Goal: Complete application form

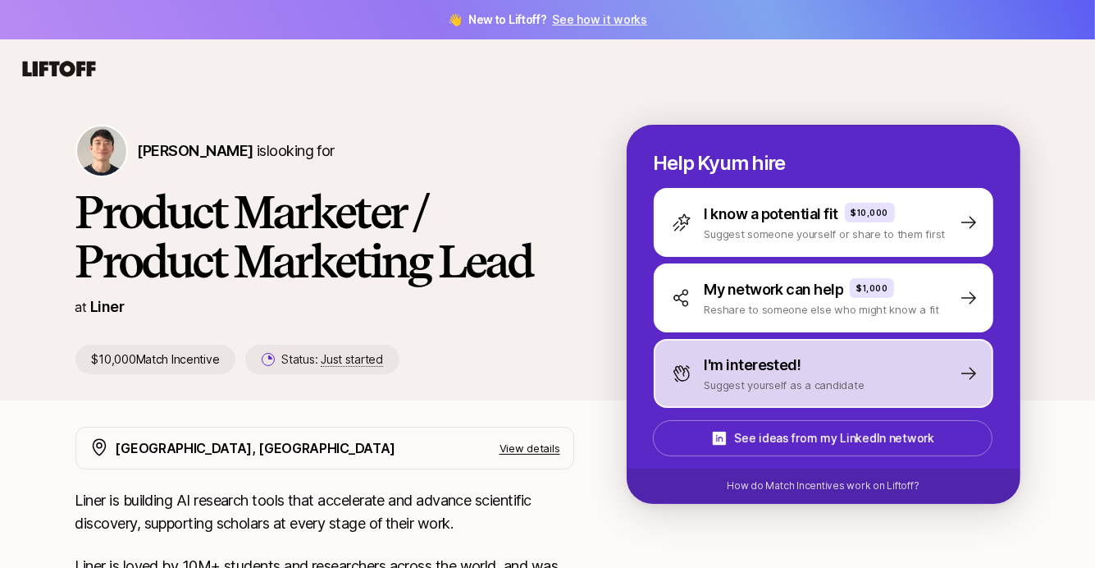
click at [782, 364] on p "I'm interested!" at bounding box center [753, 365] width 97 height 23
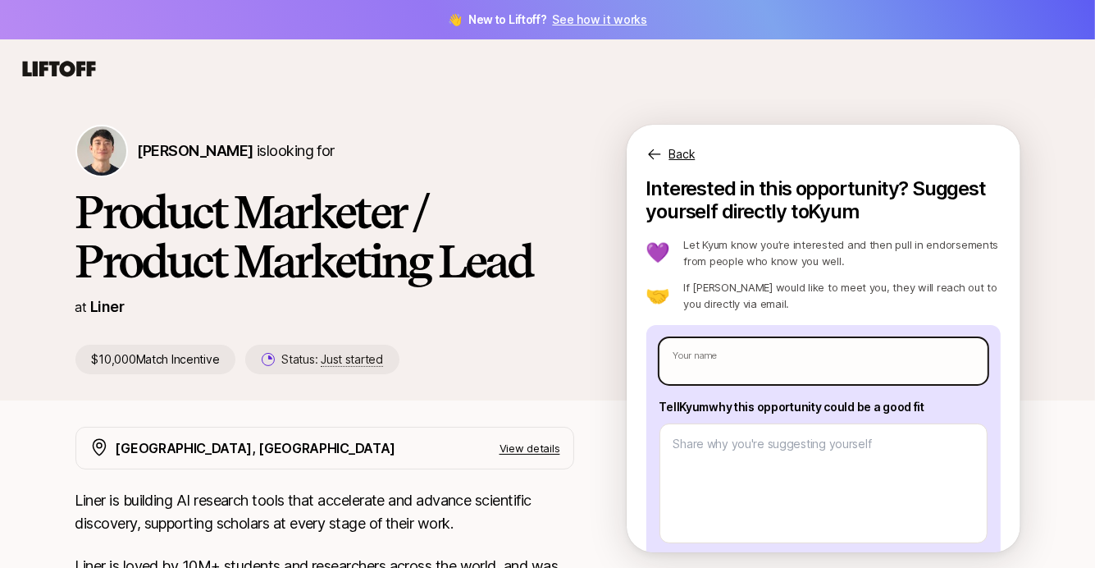
click at [740, 366] on input "text" at bounding box center [824, 361] width 328 height 46
type textarea "x"
type input "C"
type textarea "x"
type input "Ca"
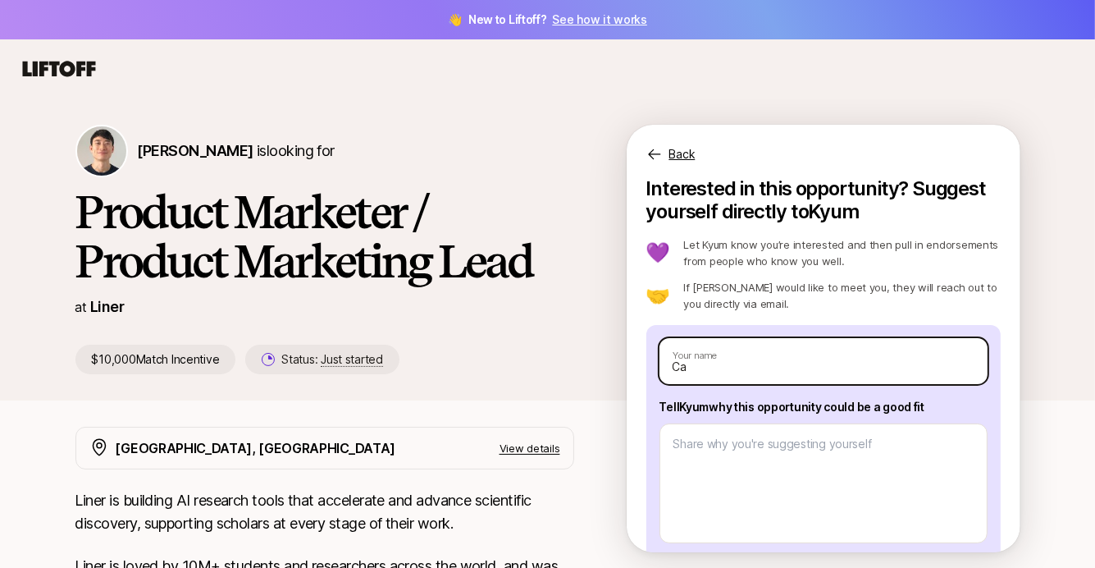
type textarea "x"
type input "Car"
type textarea "x"
type input "Carme"
type textarea "x"
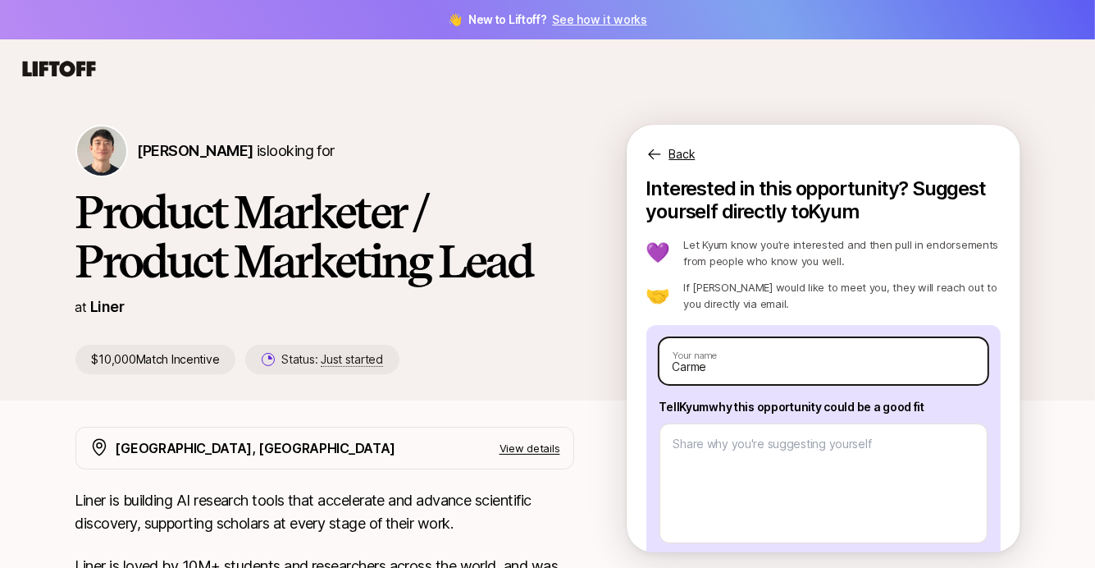
type input "[PERSON_NAME]"
type textarea "x"
type input "[PERSON_NAME]"
type textarea "x"
type input "[PERSON_NAME]"
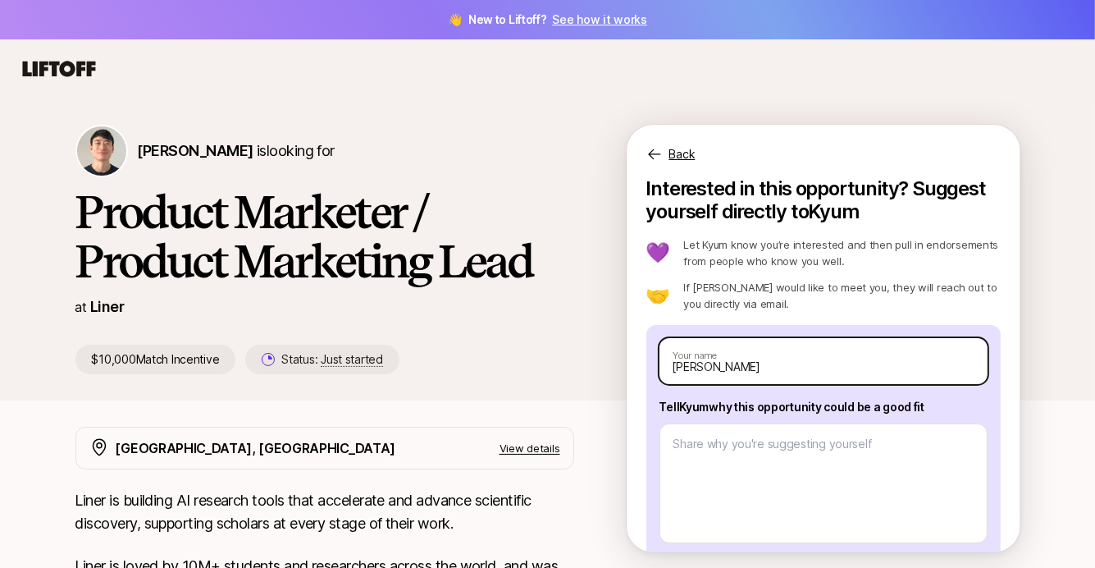
type textarea "x"
type input "[PERSON_NAME]"
type textarea "x"
type input "[PERSON_NAME]"
type textarea "x"
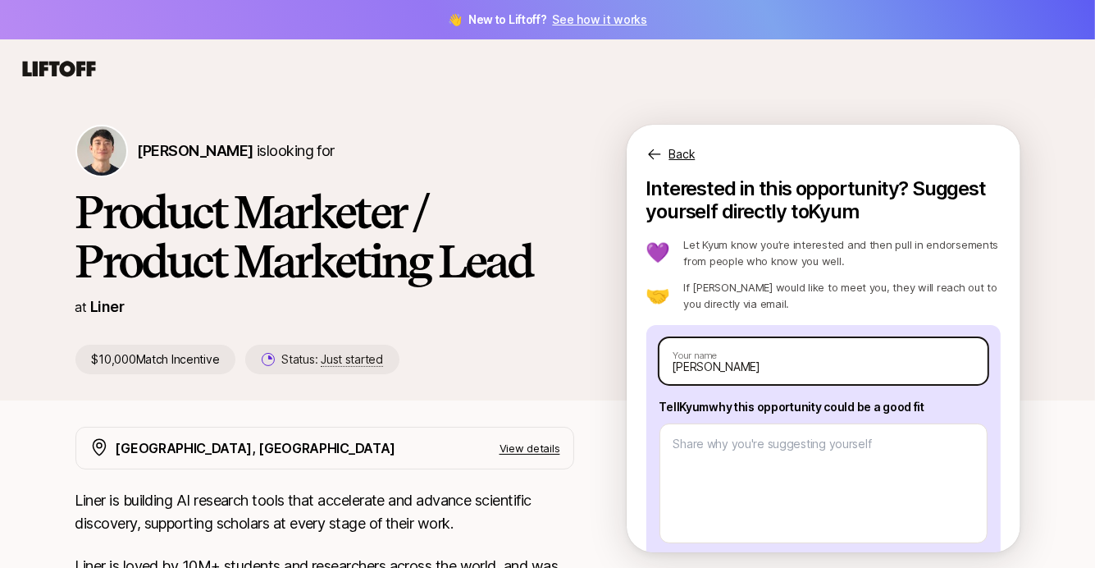
type input "[PERSON_NAME]"
type textarea "x"
type input "[PERSON_NAME]"
type textarea "x"
type input "[PERSON_NAME]"
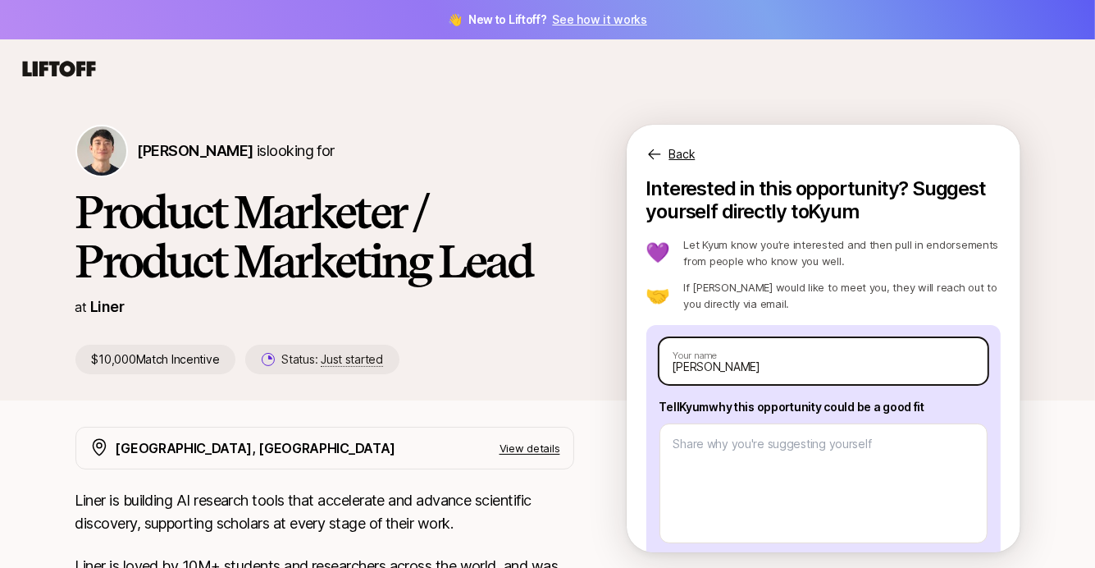
type textarea "x"
type input "[PERSON_NAME]"
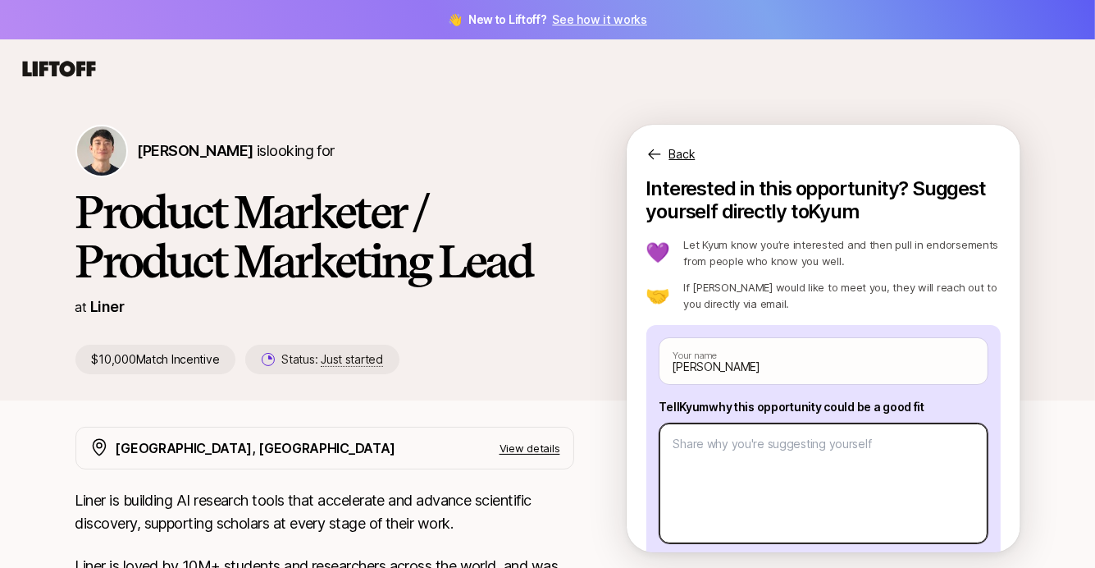
click at [686, 468] on textarea at bounding box center [824, 483] width 328 height 120
type textarea "x"
type textarea "I"
type textarea "x"
type textarea "I'"
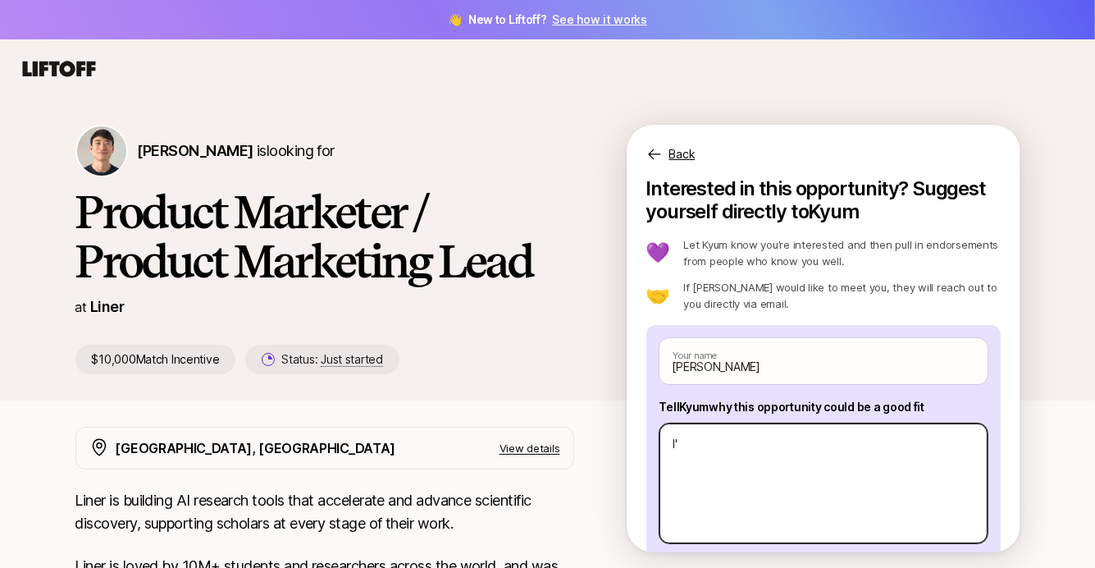
type textarea "x"
type textarea "I'm"
type textarea "x"
type textarea "I'm"
type textarea "x"
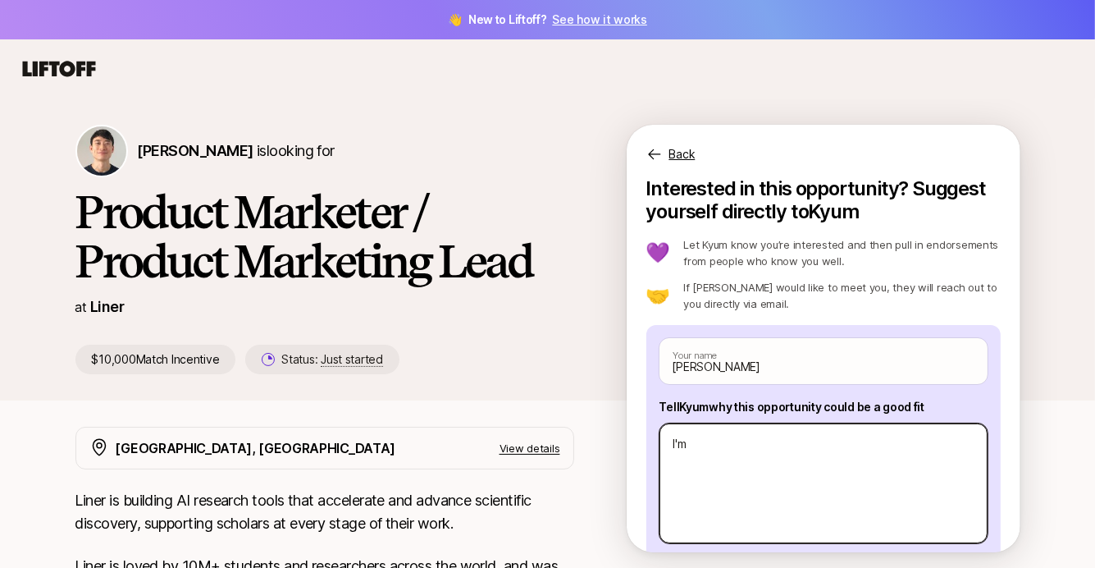
type textarea "I'm a"
type textarea "x"
type textarea "I'm a"
type textarea "x"
type textarea "I'm a s"
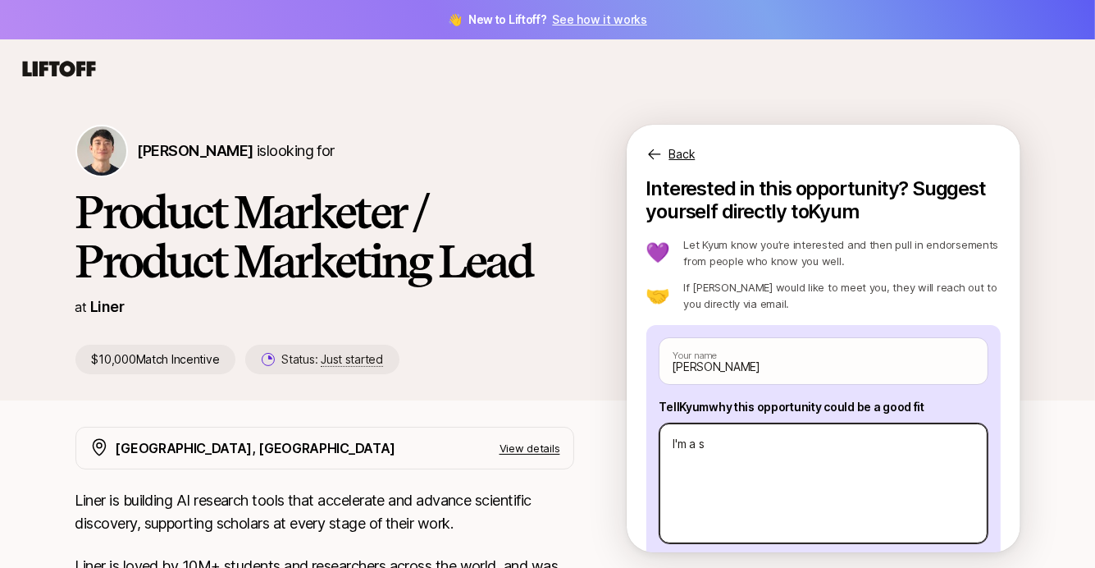
type textarea "x"
type textarea "I'm a st"
type textarea "x"
type textarea "I'm a str"
type textarea "x"
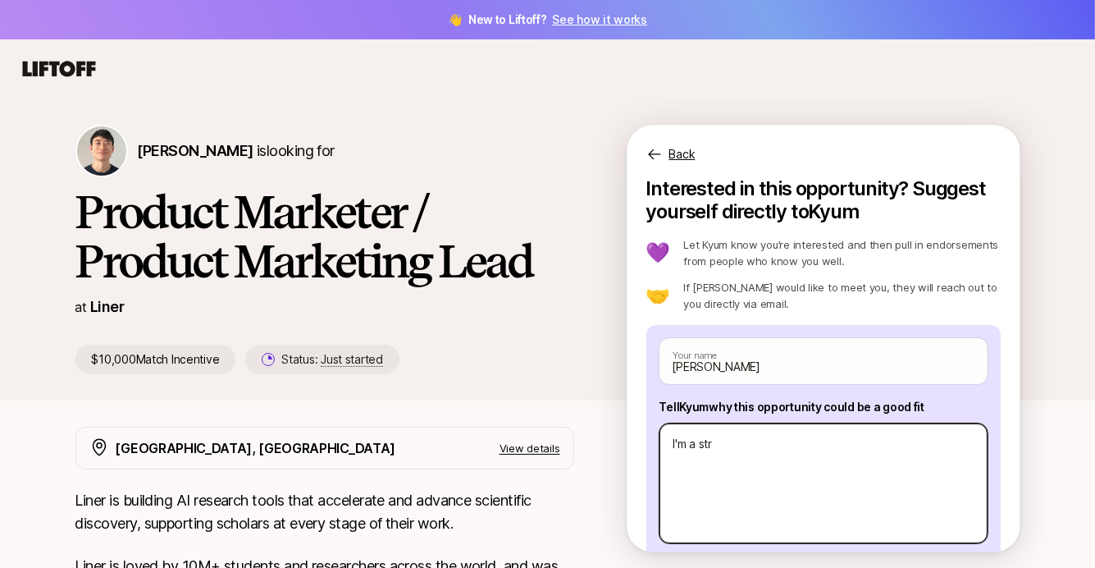
type textarea "I'm a stro"
type textarea "x"
type textarea "I'm a stron"
type textarea "x"
type textarea "I'm a strong"
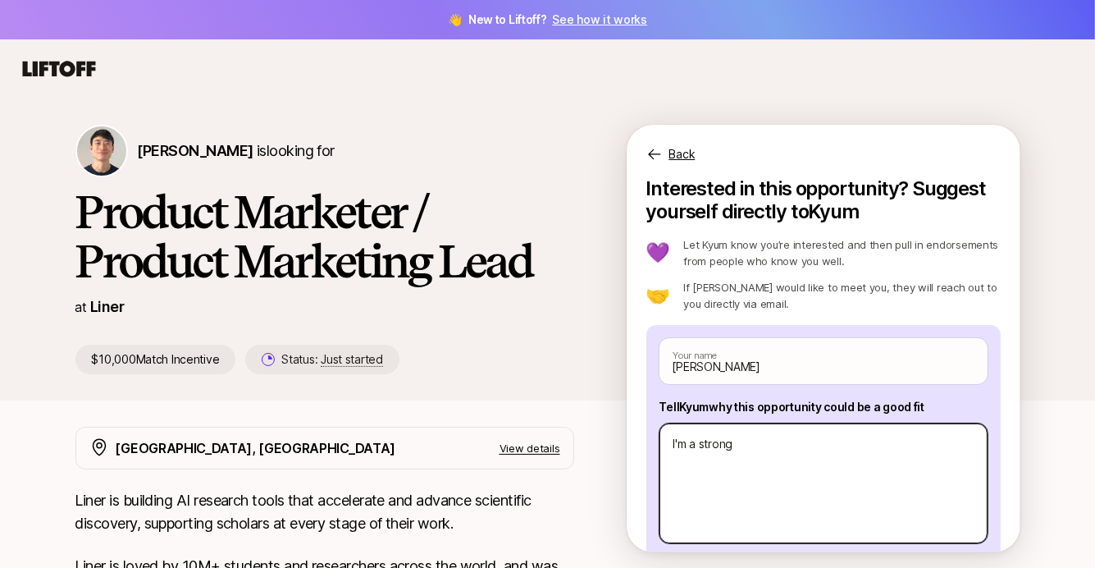
type textarea "x"
type textarea "I'm a strong"
type textarea "x"
type textarea "I'm a strong fi"
type textarea "x"
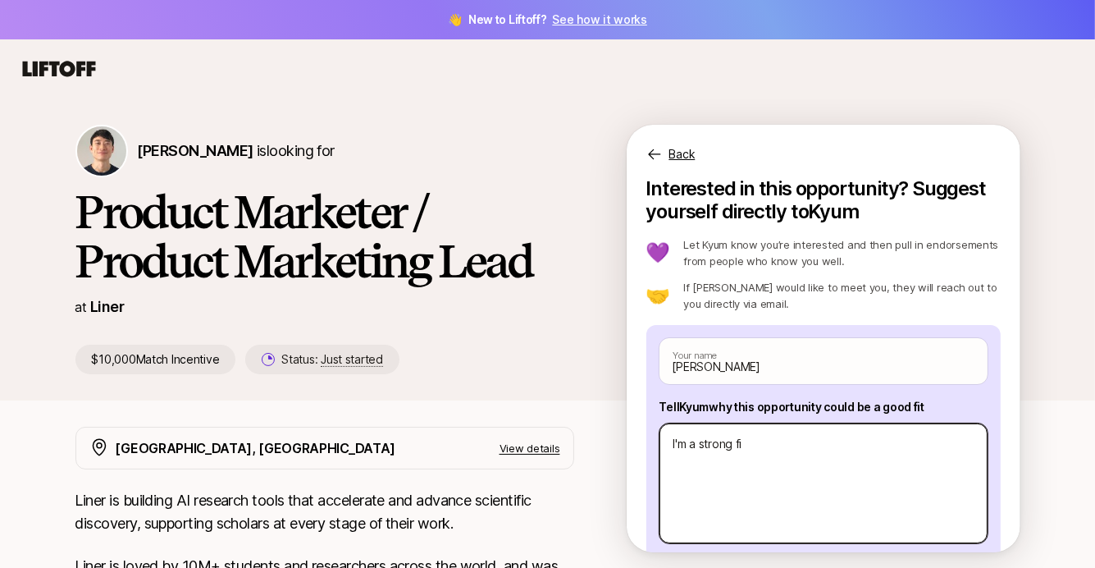
type textarea "I'm a strong fit"
type textarea "x"
type textarea "I'm a strong fit"
type textarea "x"
type textarea "I'm a strong fit f"
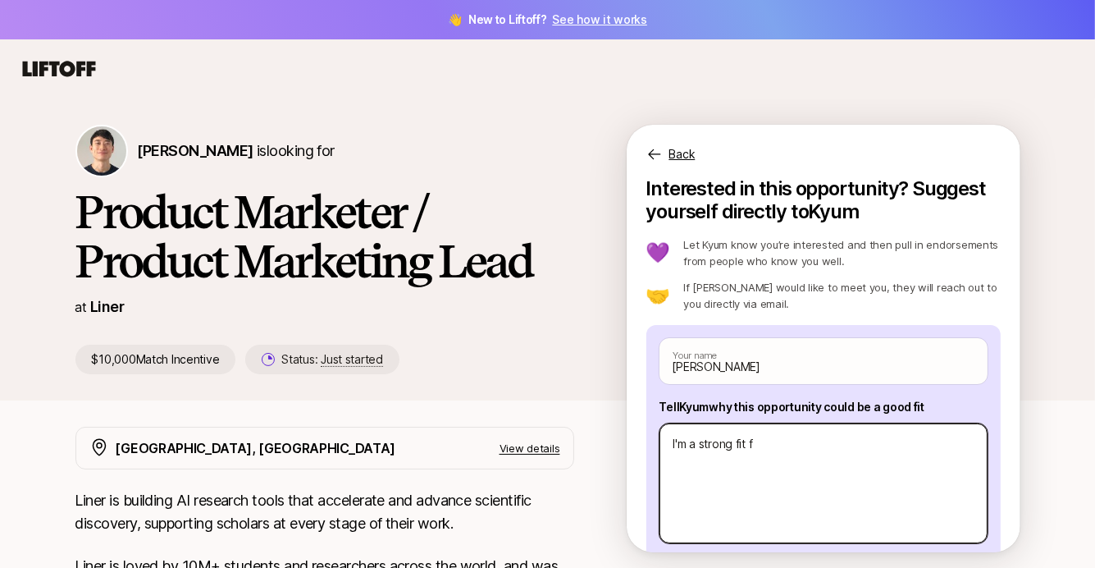
type textarea "x"
type textarea "I'm a strong fit fo"
type textarea "x"
type textarea "I'm a strong fit for"
type textarea "x"
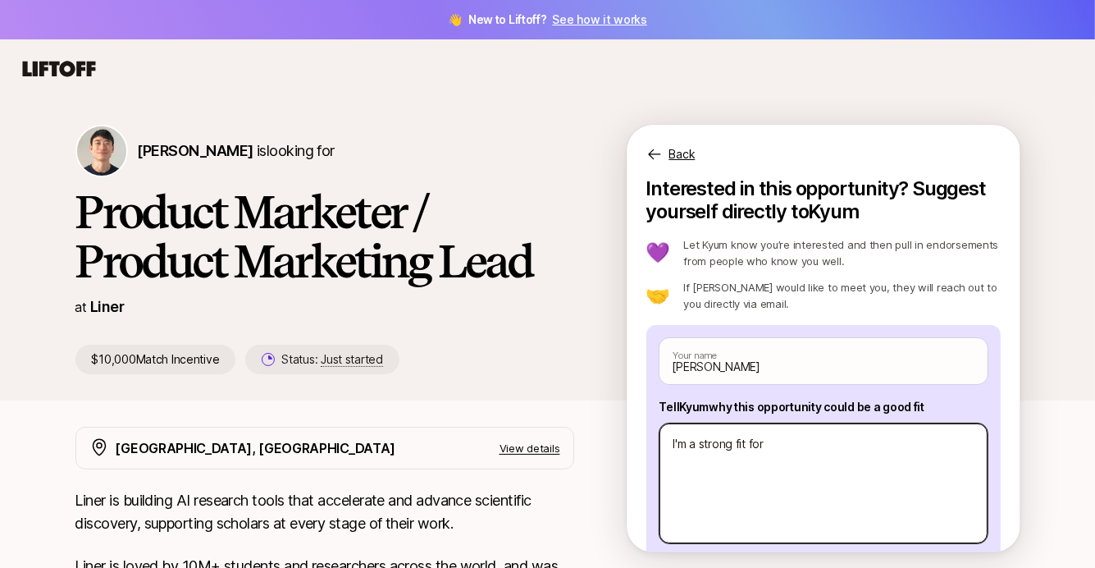
type textarea "I'm a strong fit for"
type textarea "x"
type textarea "I'm a strong fit for t"
type textarea "x"
type textarea "I'm a strong fit for th"
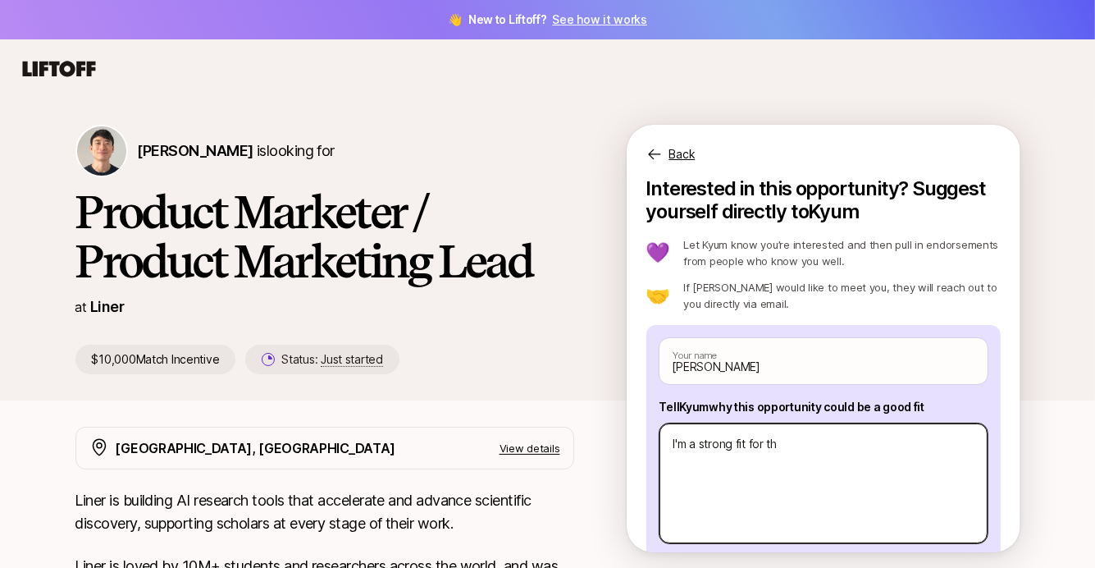
type textarea "x"
type textarea "I'm a strong fit for the"
type textarea "x"
type textarea "I'm a strong fit for the"
type textarea "x"
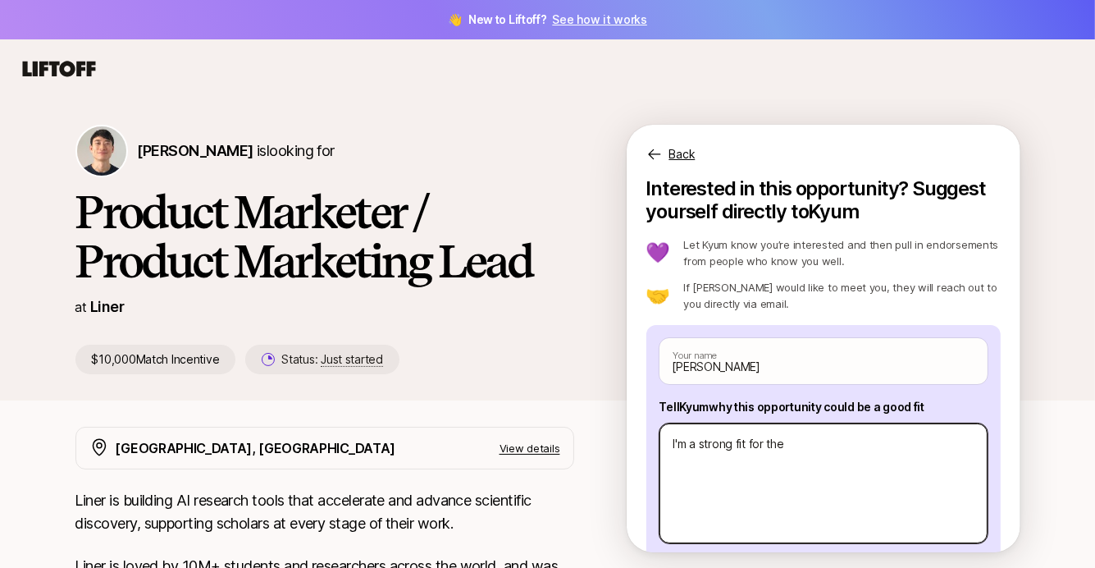
type textarea "I'm a strong fit for the p"
type textarea "x"
type textarea "I'm a strong fit for the pr"
type textarea "x"
type textarea "I'm a strong fit for the pro"
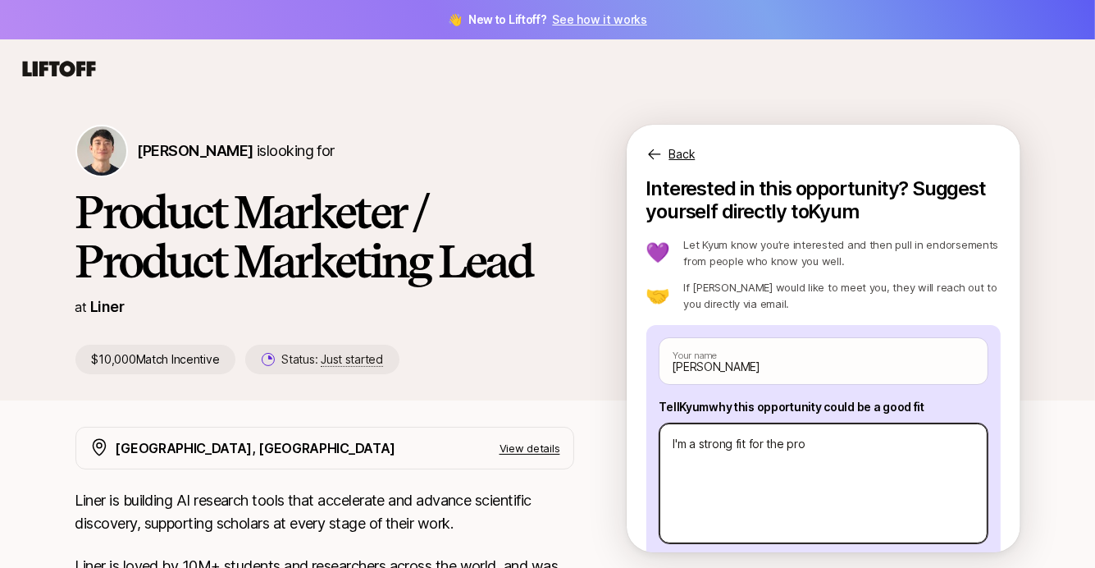
type textarea "x"
type textarea "I'm a strong fit for the prod"
type textarea "x"
type textarea "I'm a strong fit for the prodc"
type textarea "x"
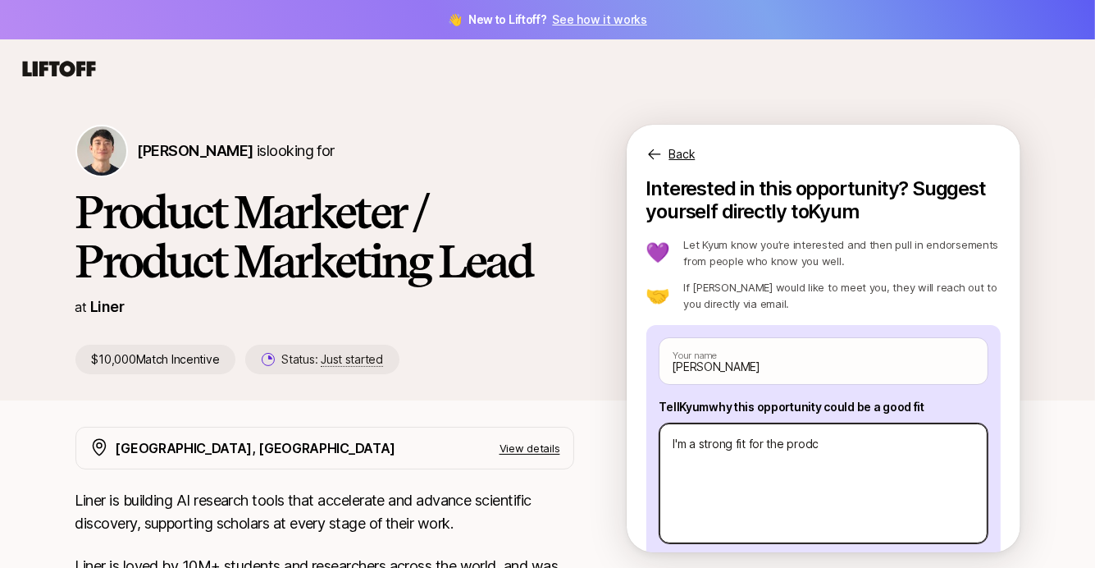
type textarea "I'm a strong fit for the prod"
type textarea "x"
type textarea "I'm a strong fit for the pro"
type textarea "x"
type textarea "I'm a strong fit for the pr"
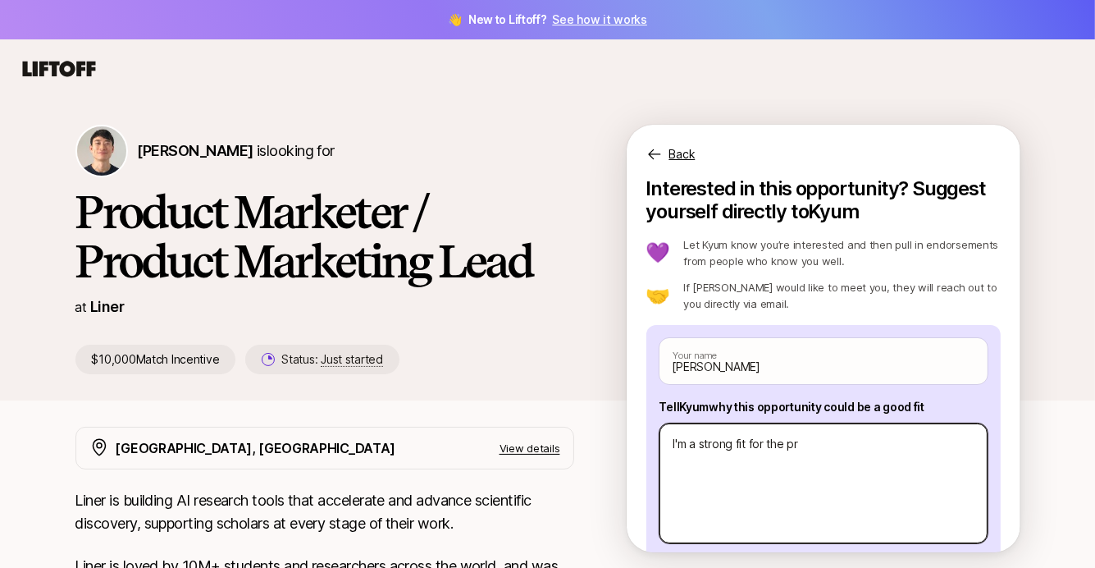
type textarea "x"
type textarea "I'm a strong fit for the"
type textarea "x"
type textarea "I'm a strong fit for the P"
type textarea "x"
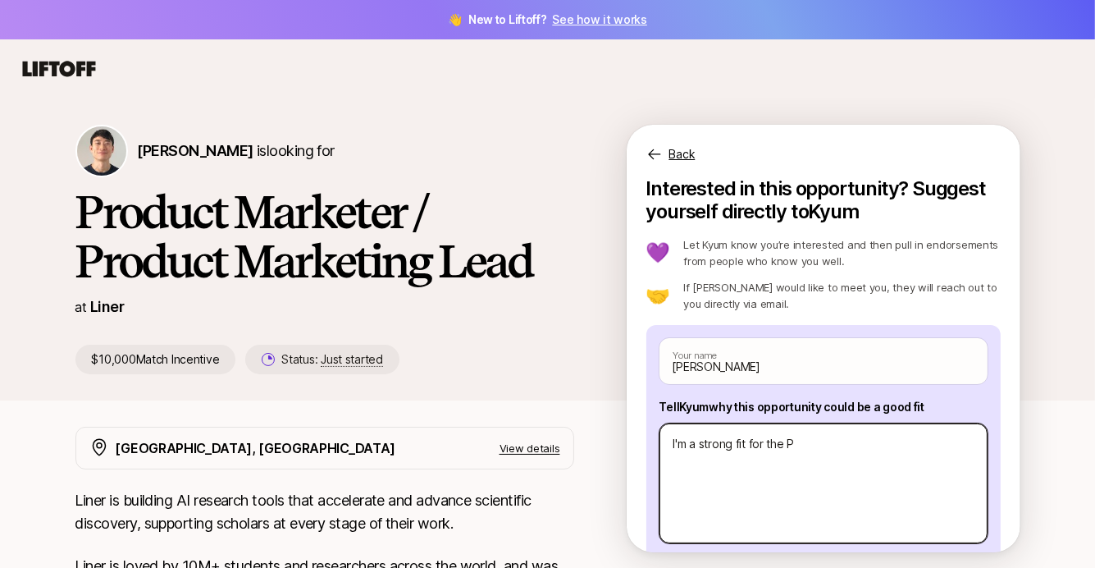
type textarea "I'm a strong fit for the PM"
type textarea "x"
type textarea "I'm a strong fit for the PM"
type textarea "x"
type textarea "I'm a strong fit for the PM L"
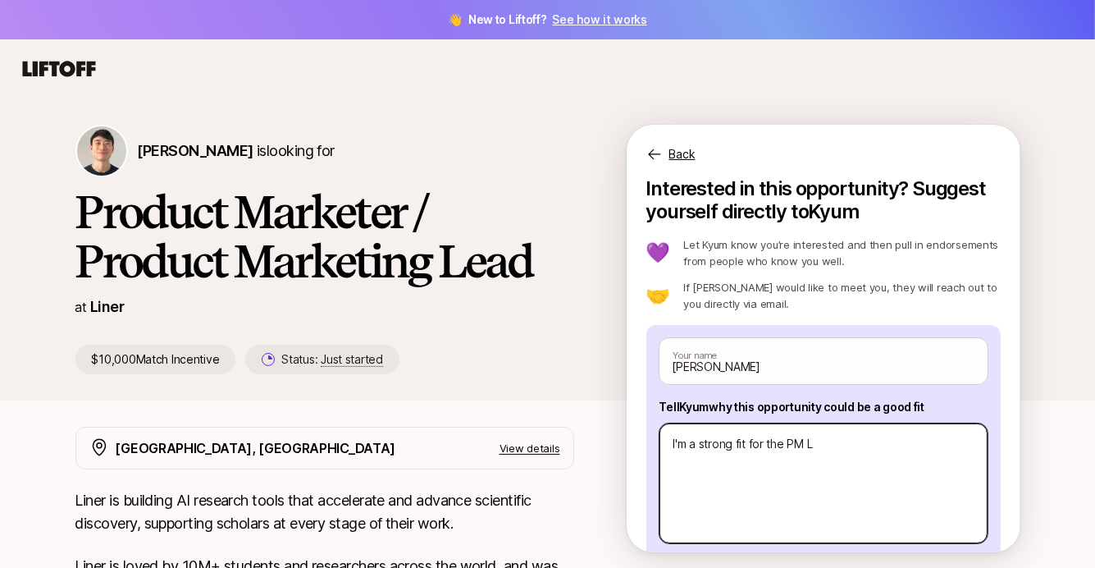
type textarea "x"
type textarea "I'm a strong fit for the PM Le"
type textarea "x"
type textarea "I'm a strong fit for the PM [PERSON_NAME]"
type textarea "x"
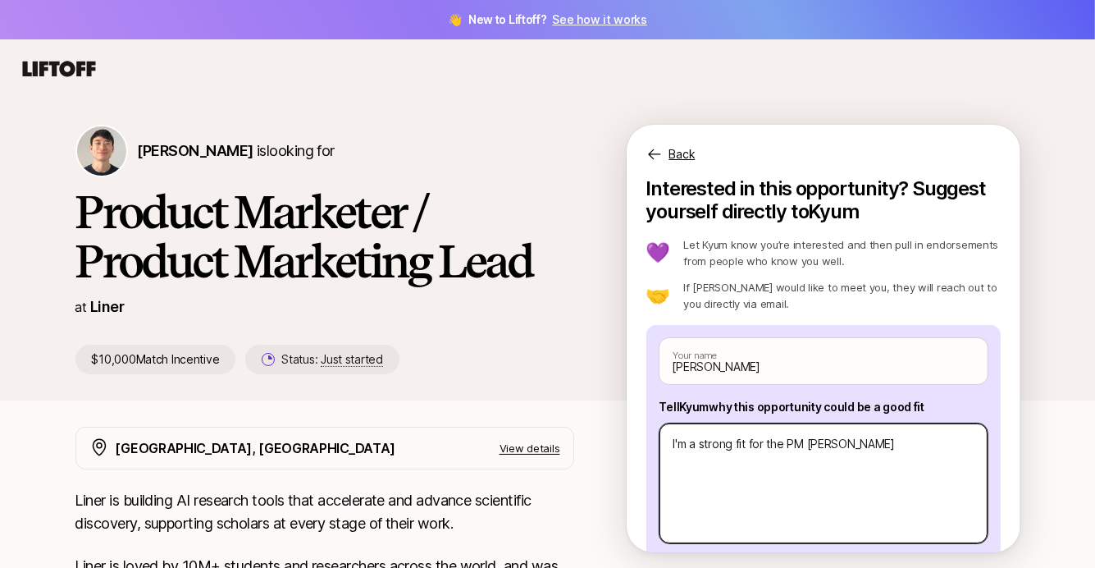
type textarea "I'm a strong fit for the PM Lead"
type textarea "x"
type textarea "I'm a strong fit for the PM Leade"
type textarea "x"
type textarea "I'm a strong fit for the PM Leader"
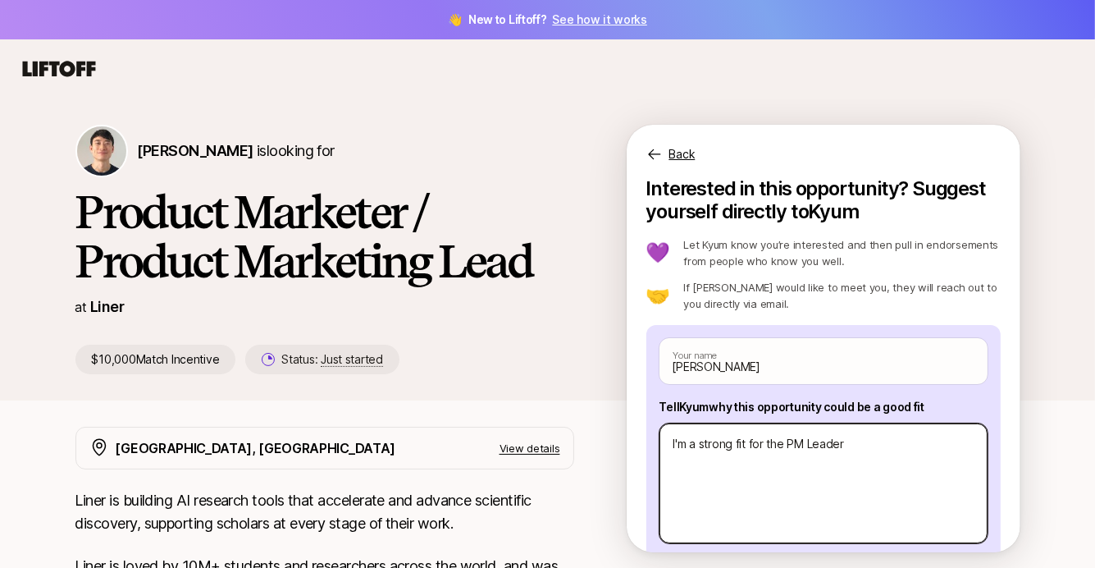
type textarea "x"
type textarea "I'm a strong fit for the PM Leader"
type textarea "x"
type textarea "I'm a strong fit for the PM Leader r"
type textarea "x"
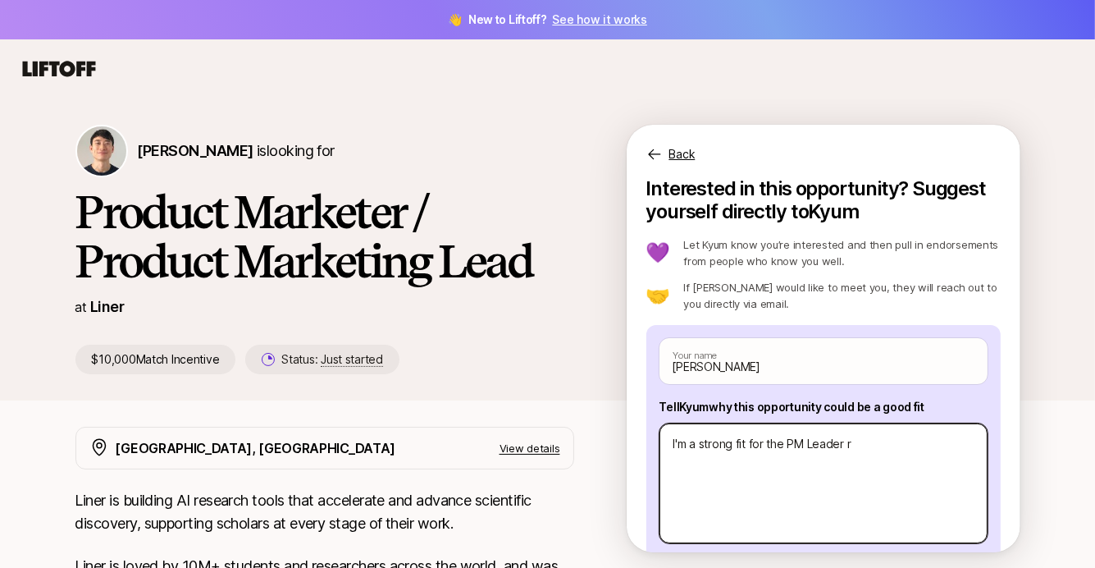
type textarea "I'm a strong fit for the PM Leader [PERSON_NAME]"
type textarea "x"
type textarea "I'm a strong fit for the PM Leader rol"
type textarea "x"
type textarea "I'm a strong fit for the PM Leader role"
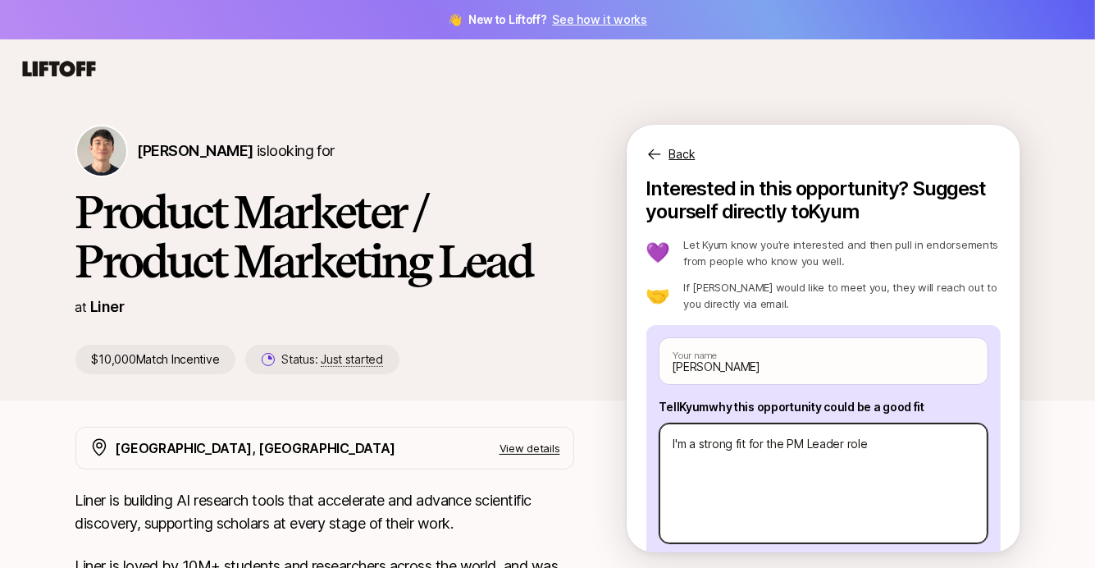
type textarea "x"
type textarea "I'm a strong fit for the PM Leader role"
type textarea "x"
type textarea "I'm a strong fit for the PM Leader role b"
type textarea "x"
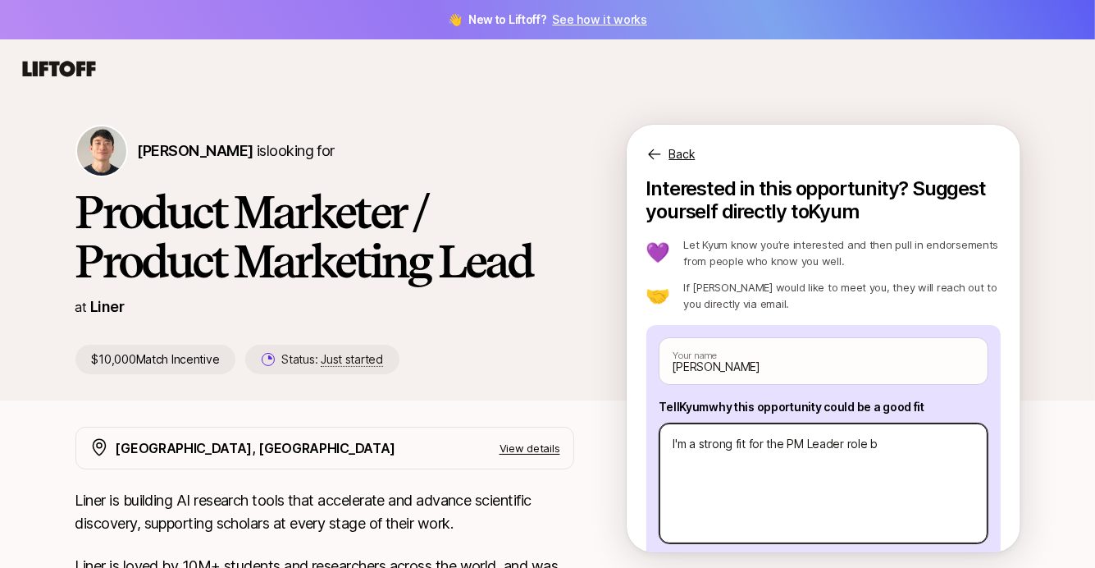
type textarea "I'm a strong fit for the PM Leader role be"
type textarea "x"
type textarea "I'm a strong fit for the PM Leader role bec"
type textarea "x"
type textarea "I'm a strong fit for the PM Leader role becu"
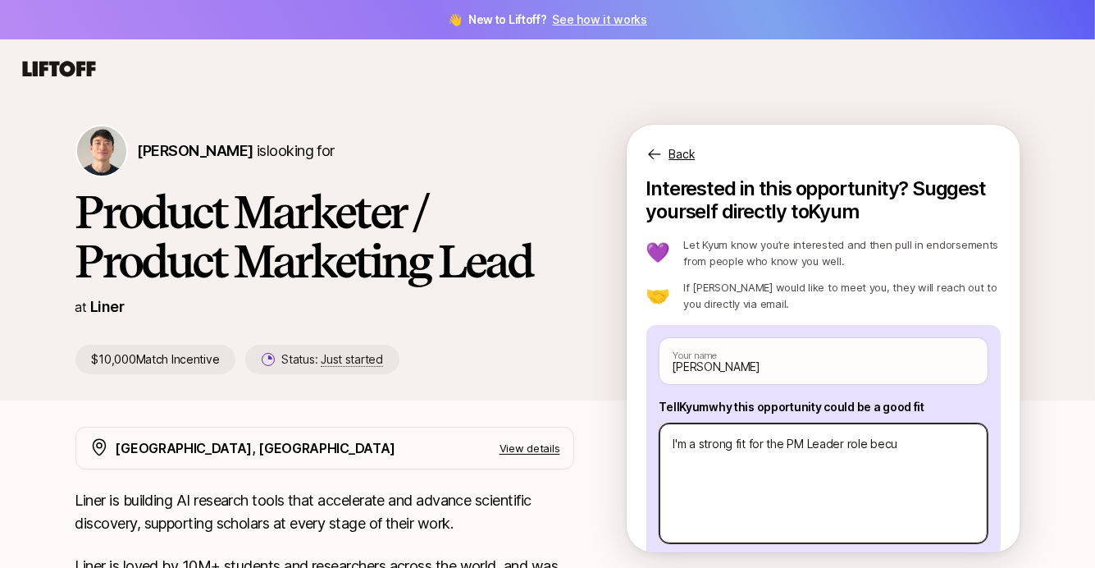
type textarea "x"
type textarea "I'm a strong fit for the PM Leader role becua"
type textarea "x"
type textarea "I'm a strong fit for the PM Leader role becuas"
type textarea "x"
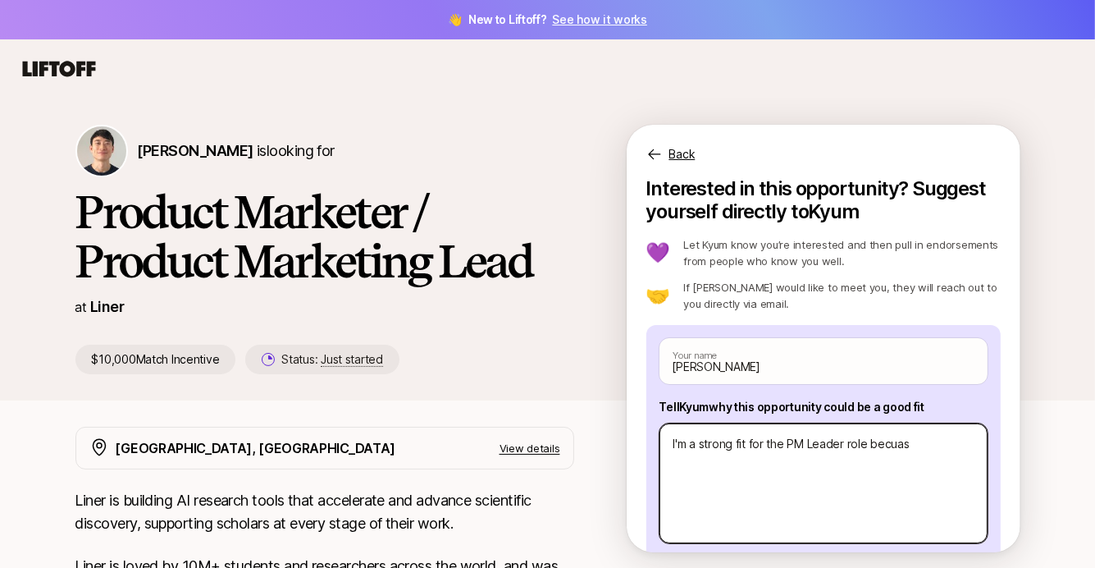
type textarea "I'm a strong fit for the PM Leader role becuase"
type textarea "x"
type textarea "I'm a strong fit for the PM Leader role becuase"
type textarea "x"
type textarea "I'm a strong fit for the PM Leader role becuase I"
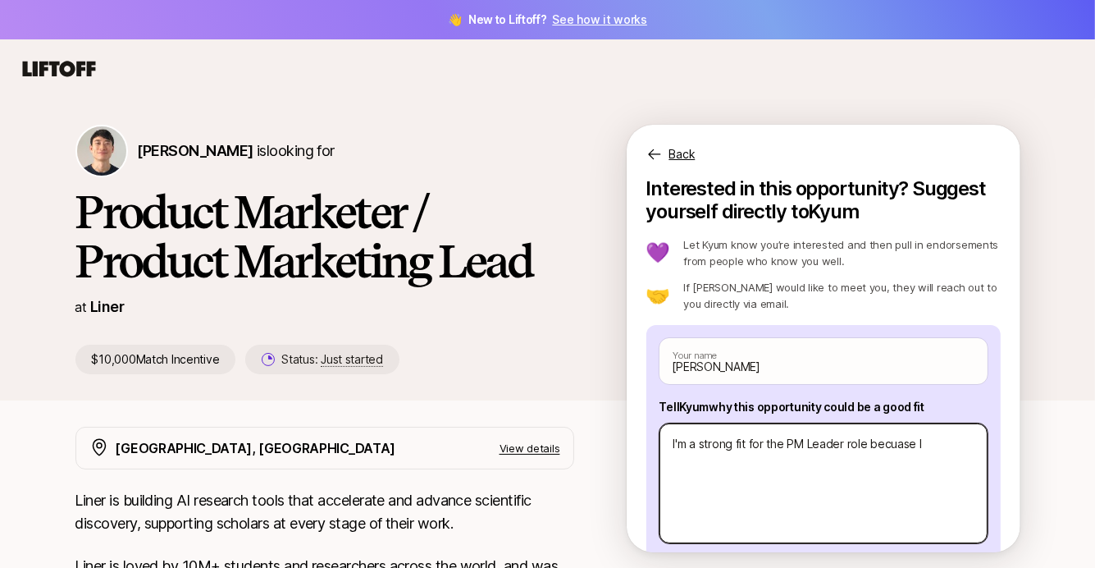
type textarea "x"
type textarea "I'm a strong fit for the PM Leader role becuase"
type textarea "x"
type textarea "I'm a strong fit for the PM Leader role becuase"
type textarea "x"
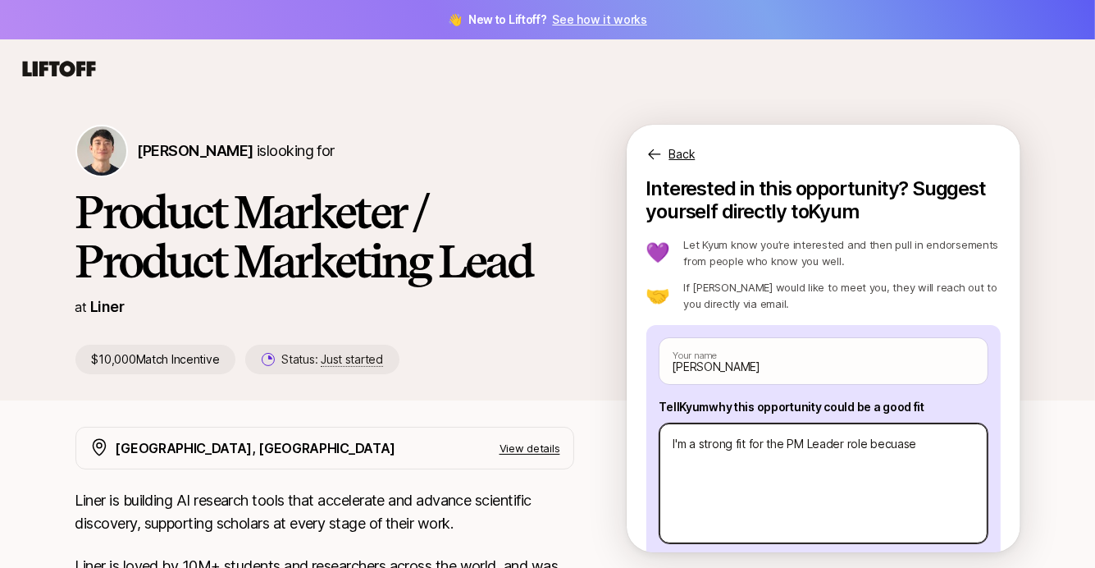
type textarea "I'm a strong fit for the PM Leader role becuas"
type textarea "x"
type textarea "I'm a strong fit for the PM Leader role becua"
type textarea "x"
type textarea "I'm a strong fit for the PM Leader role becu"
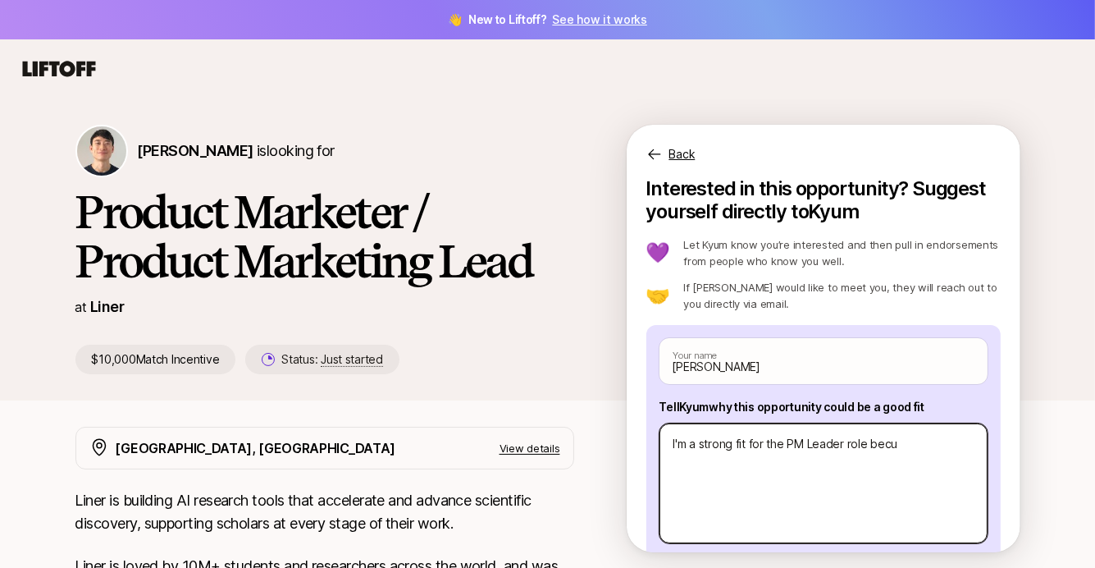
type textarea "x"
type textarea "I'm a strong fit for the PM Leader role bec"
type textarea "x"
type textarea "I'm a strong fit for the PM Leader role be"
type textarea "x"
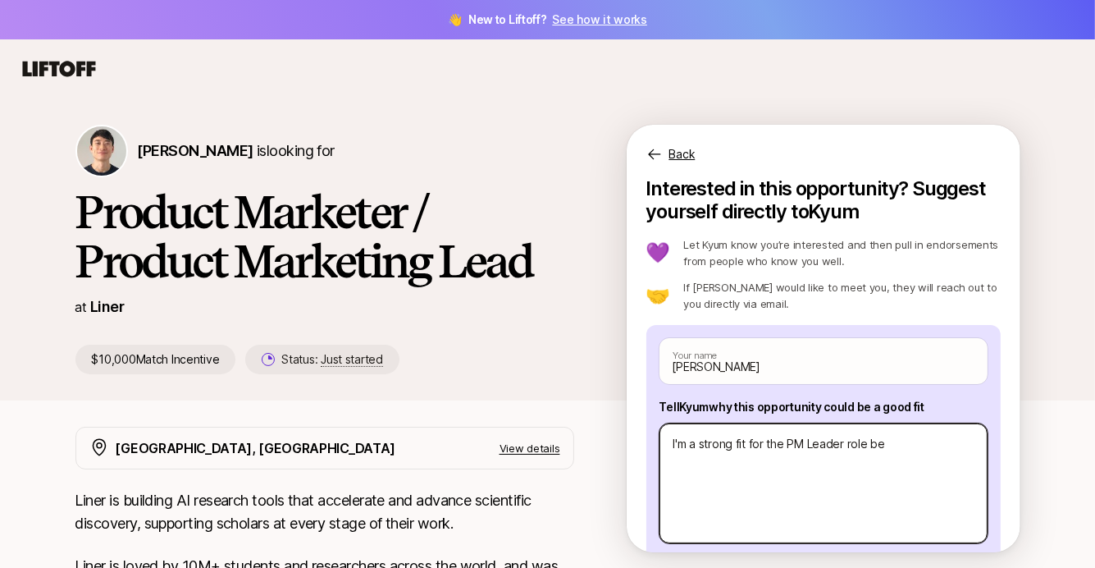
type textarea "I'm a strong fit for the PM Leader role [PERSON_NAME]"
type textarea "x"
type textarea "I'm a strong fit for the PM Leader role beau"
type textarea "x"
type textarea "I'm a strong fit for the PM Leader role beaus"
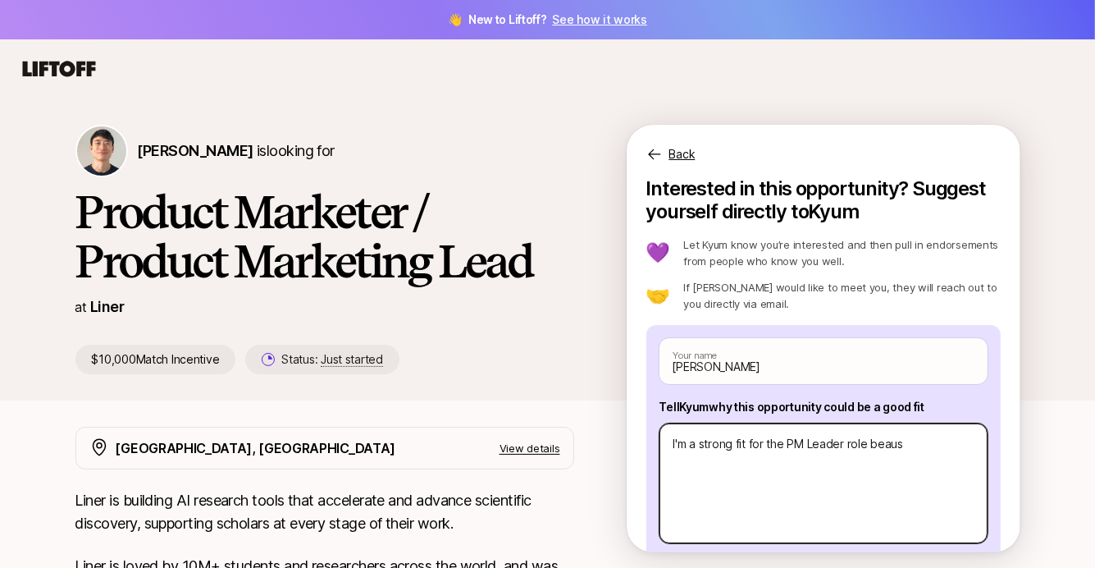
type textarea "x"
type textarea "I'm a strong fit for the PM Leader role beause"
type textarea "x"
type textarea "I'm a strong fit for the PM Leader role beaus"
type textarea "x"
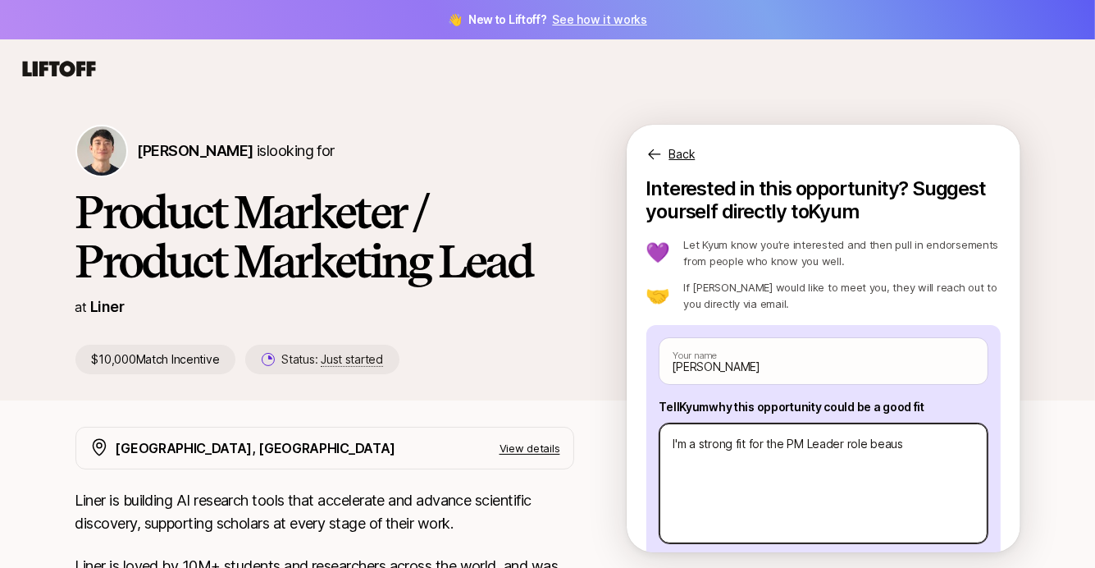
type textarea "I'm a strong fit for the PM Leader role beau"
type textarea "x"
type textarea "I'm a strong fit for the PM Leader role [PERSON_NAME]"
type textarea "x"
type textarea "I'm a strong fit for the PM Leader role be"
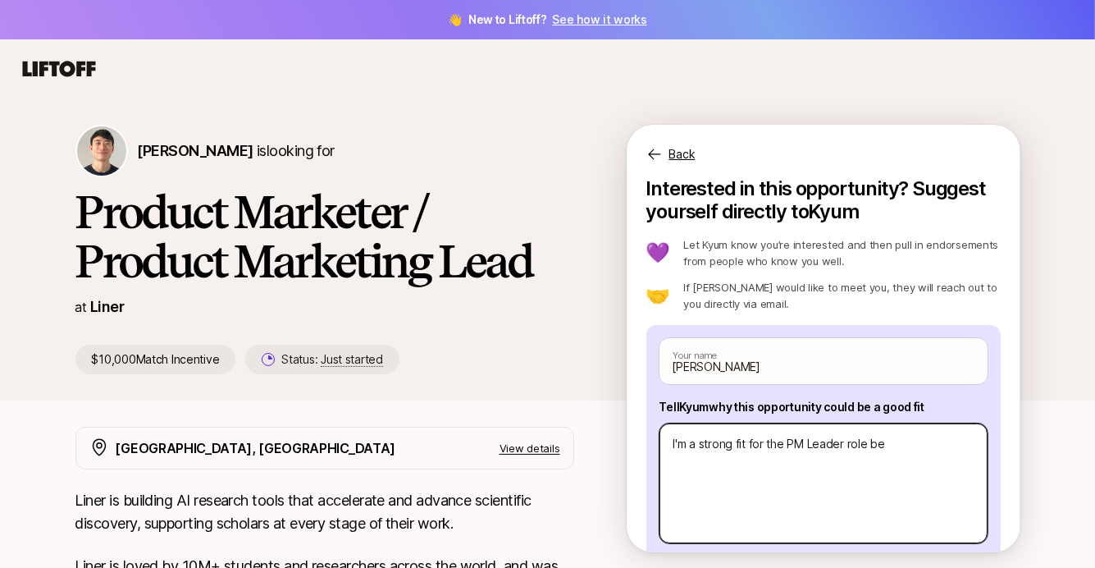
type textarea "x"
type textarea "I'm a strong fit for the PM Leader role bec"
type textarea "x"
type textarea "I'm a strong fit for the PM Leader role beca"
type textarea "x"
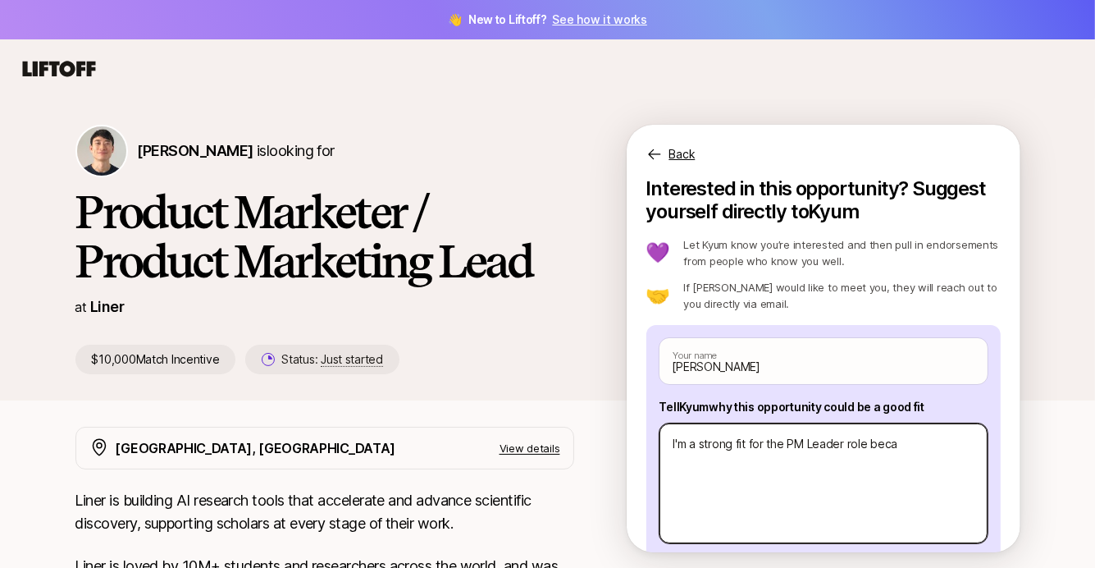
type textarea "I'm a strong fit for the PM Leader role becau"
type textarea "x"
type textarea "I'm a strong fit for the PM Leader role becaus"
type textarea "x"
type textarea "I'm a strong fit for the PM Leader role because"
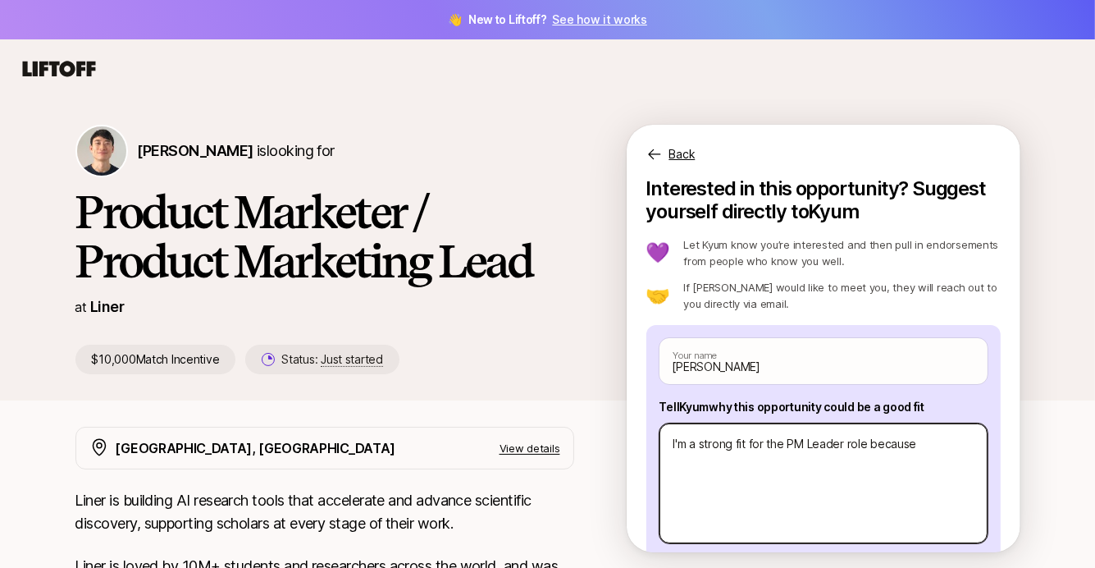
type textarea "x"
type textarea "I'm a strong fit for the PM Leader role because I"
type textarea "x"
type textarea "I'm a strong fit for the PM Leader role because I"
type textarea "x"
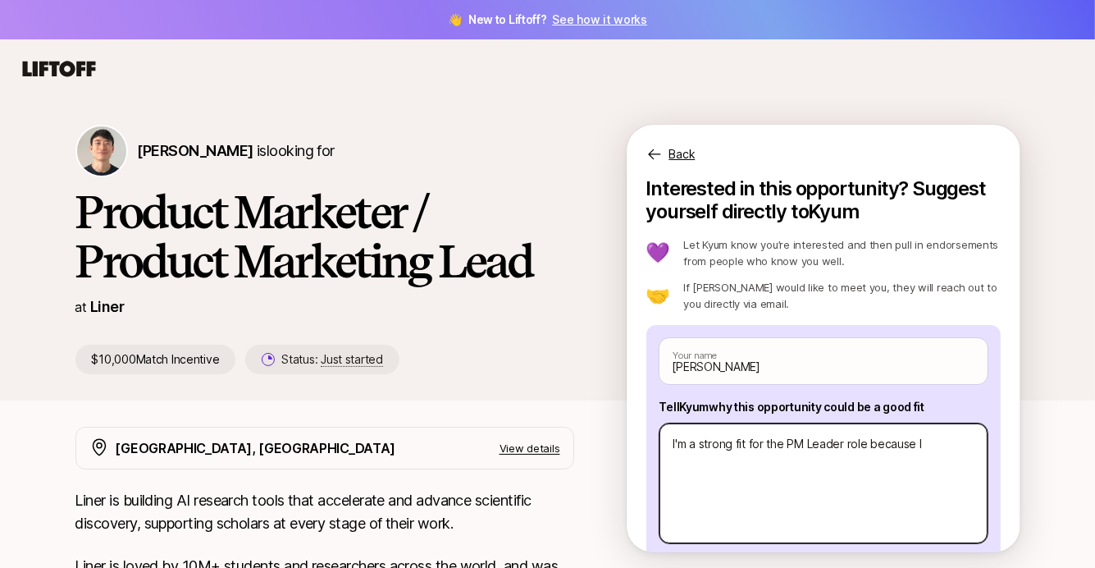
type textarea "I'm a strong fit for the PM Leader role because I b"
type textarea "x"
type textarea "I'm a strong fit for the PM Leader role because I bri"
type textarea "x"
type textarea "I'm a strong fit for the PM Leader role because I brin"
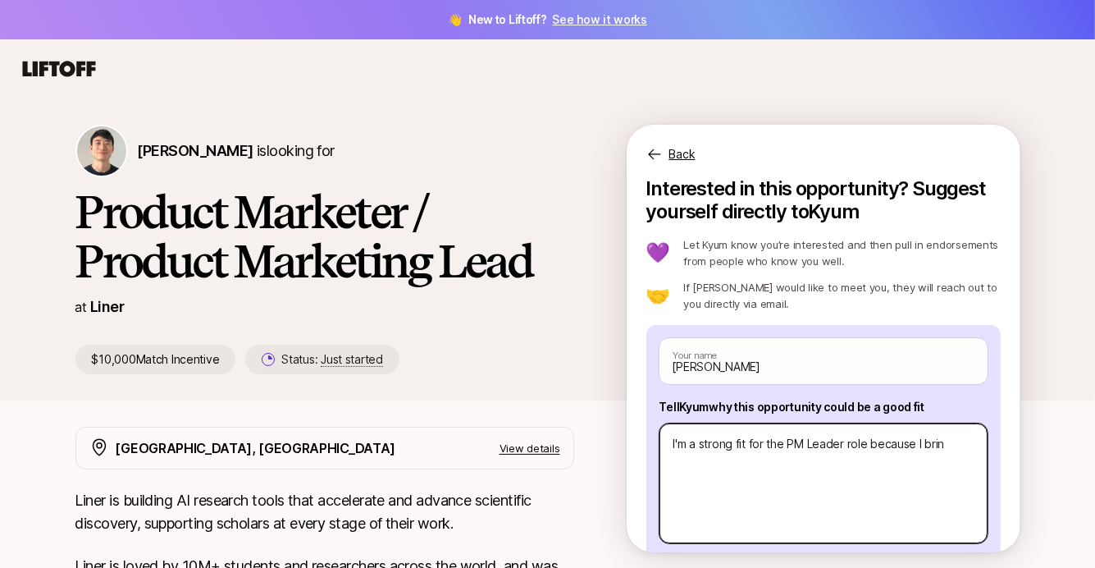
type textarea "x"
type textarea "I'm a strong fit for the PM Leader role because I bring"
type textarea "x"
type textarea "I'm a strong fit for the PM Leader role because I bring"
type textarea "x"
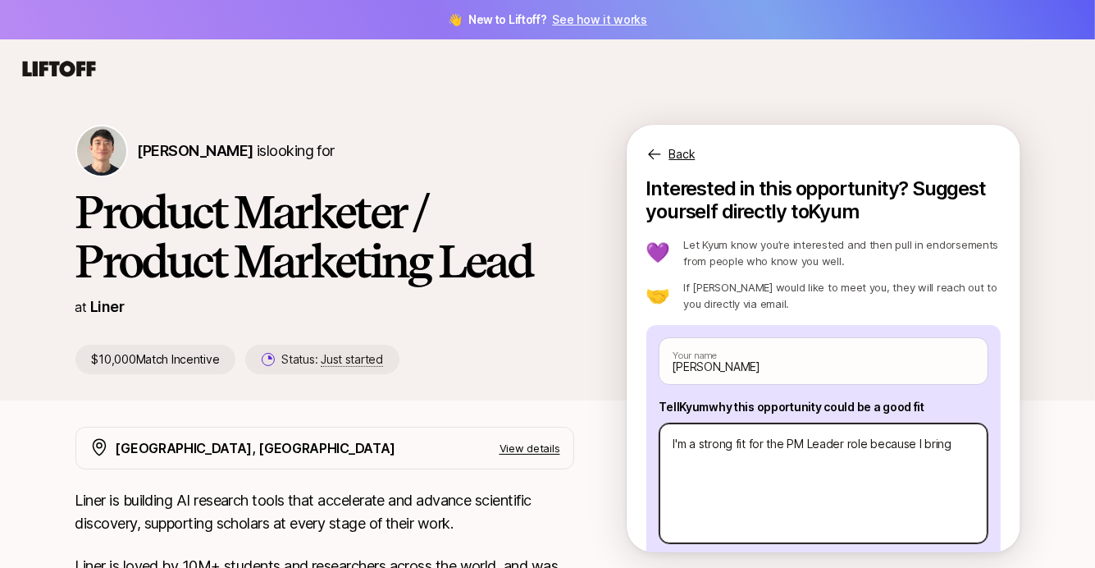
type textarea "I'm a strong fit for the PM Leader role because I bring o"
type textarea "x"
type textarea "I'm a strong fit for the PM Leader role because I bring ov"
type textarea "x"
type textarea "I'm a strong fit for the PM Leader role because I bring ove"
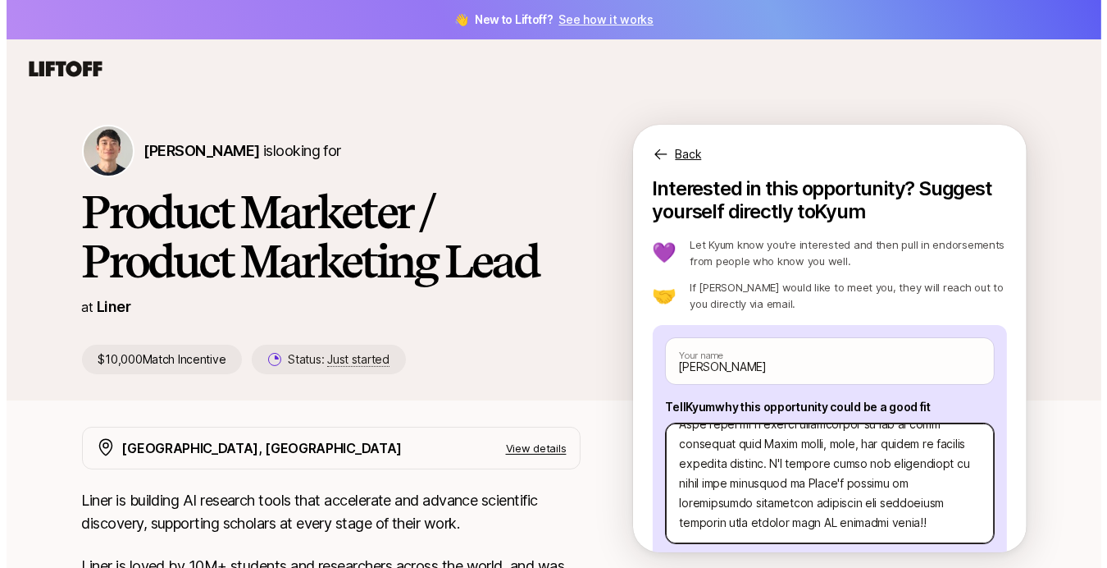
scroll to position [75, 0]
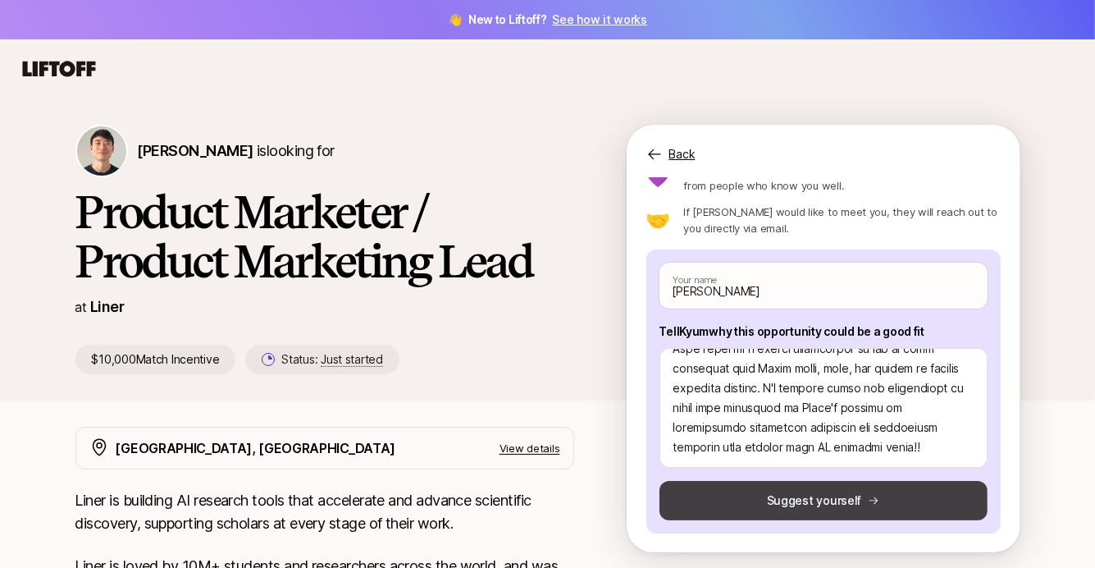
click at [868, 495] on icon at bounding box center [873, 500] width 11 height 11
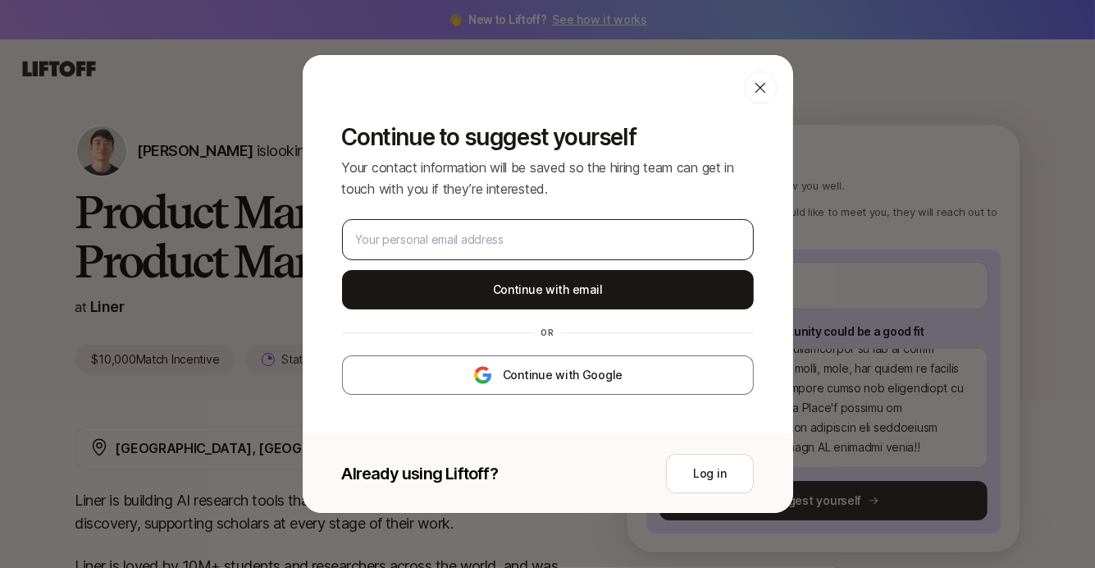
click at [492, 252] on div at bounding box center [548, 239] width 412 height 41
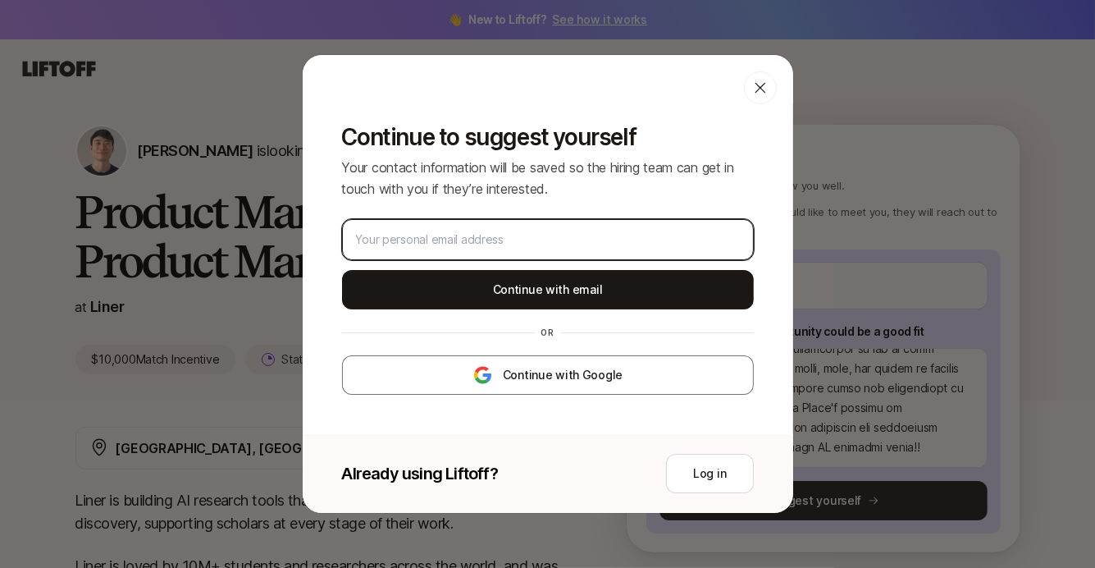
click at [491, 244] on input "email" at bounding box center [548, 240] width 384 height 20
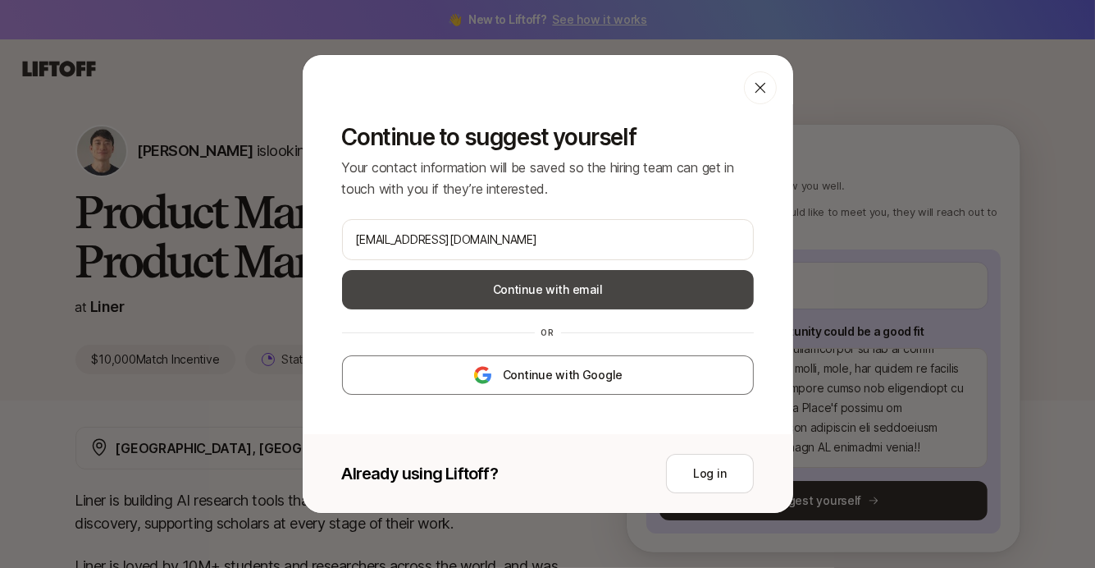
click at [691, 291] on button "Continue with email" at bounding box center [548, 289] width 412 height 39
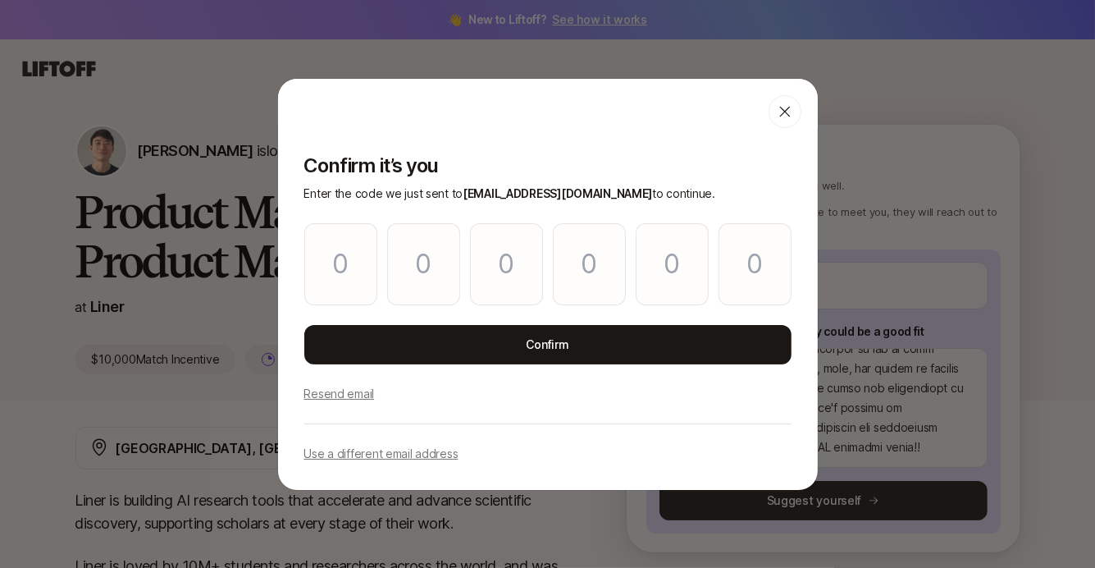
click at [350, 396] on p "Resend email" at bounding box center [339, 394] width 71 height 20
paste input "4"
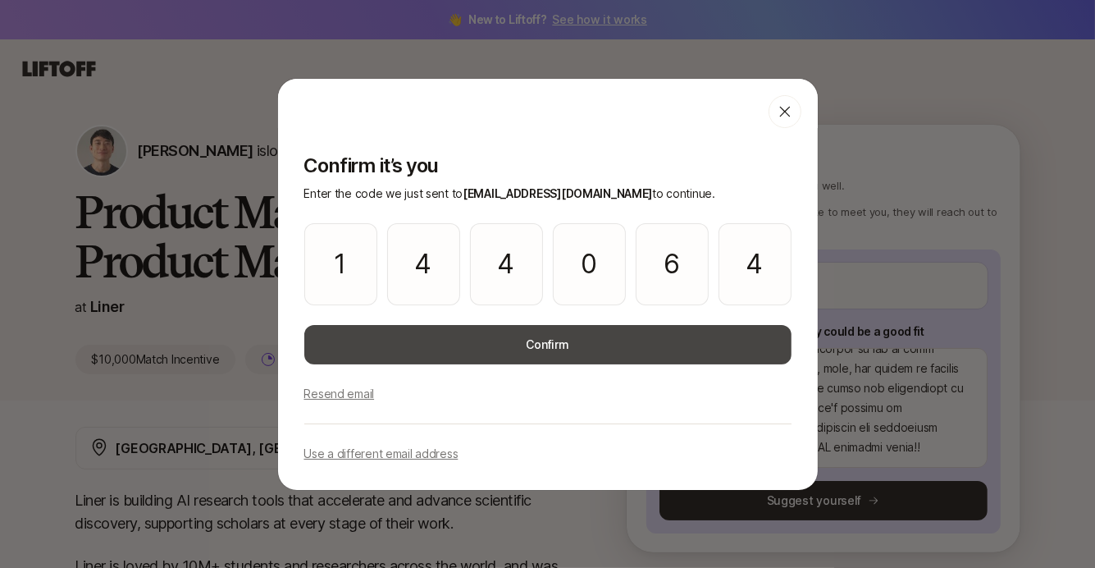
click at [572, 334] on button "Confirm" at bounding box center [547, 344] width 487 height 39
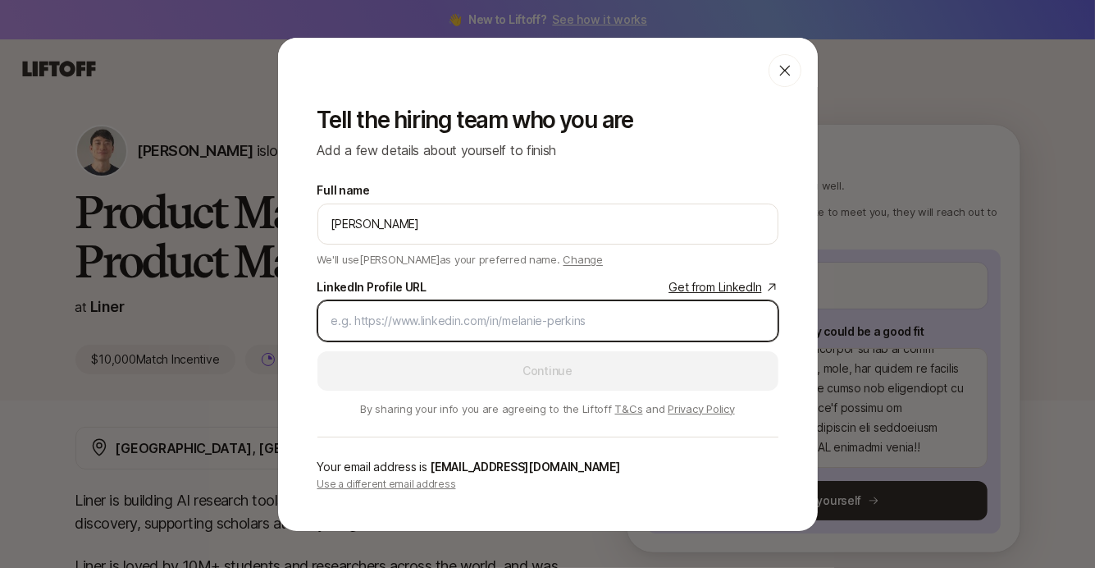
paste input "[URL][DOMAIN_NAME]"
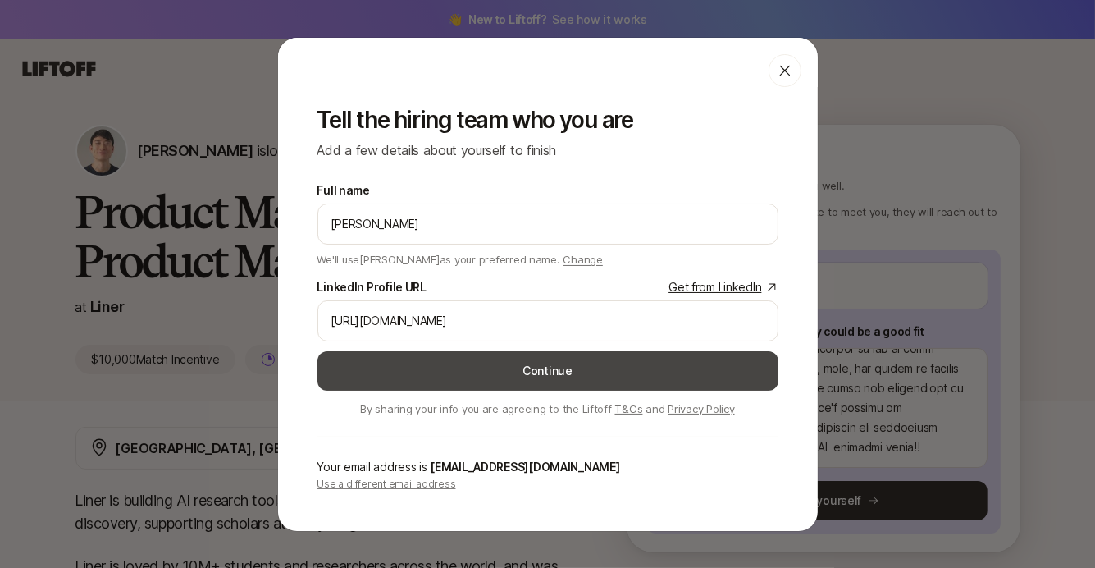
click at [537, 381] on button "Continue" at bounding box center [547, 370] width 461 height 39
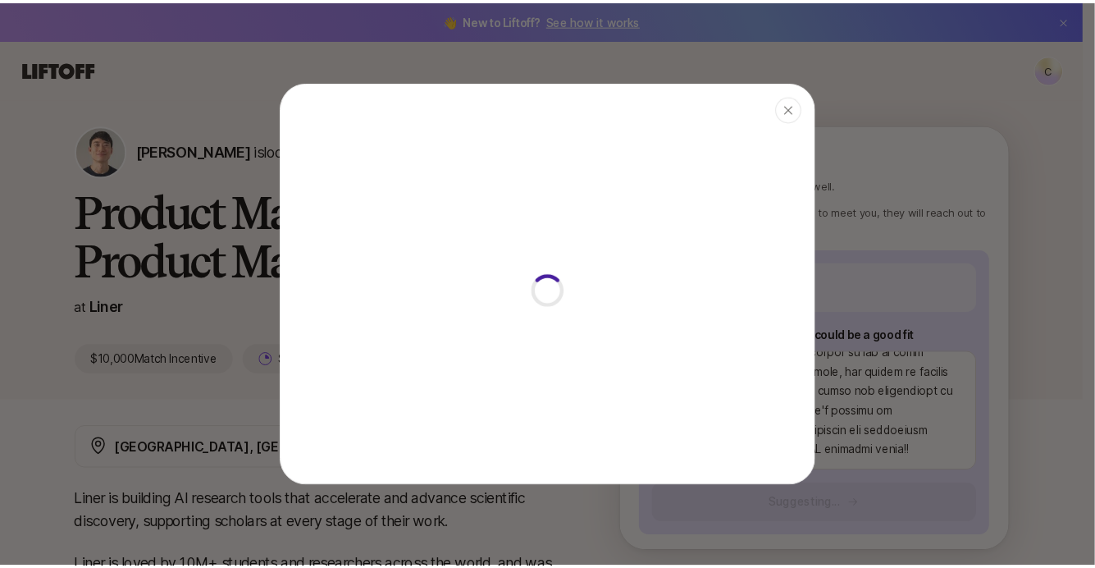
scroll to position [2, 0]
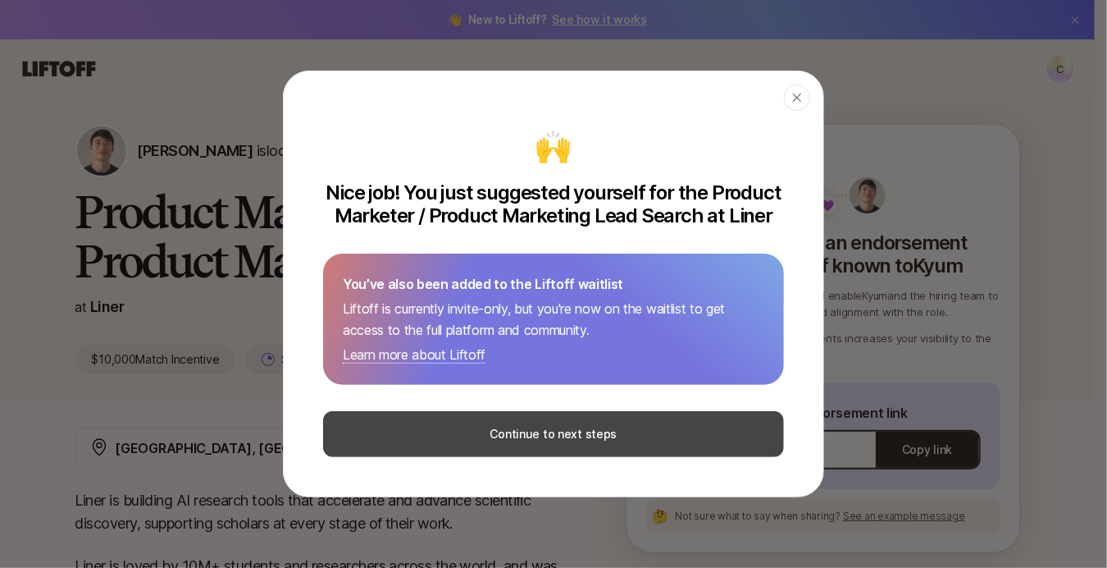
click at [591, 422] on button "Continue to next steps" at bounding box center [553, 434] width 461 height 46
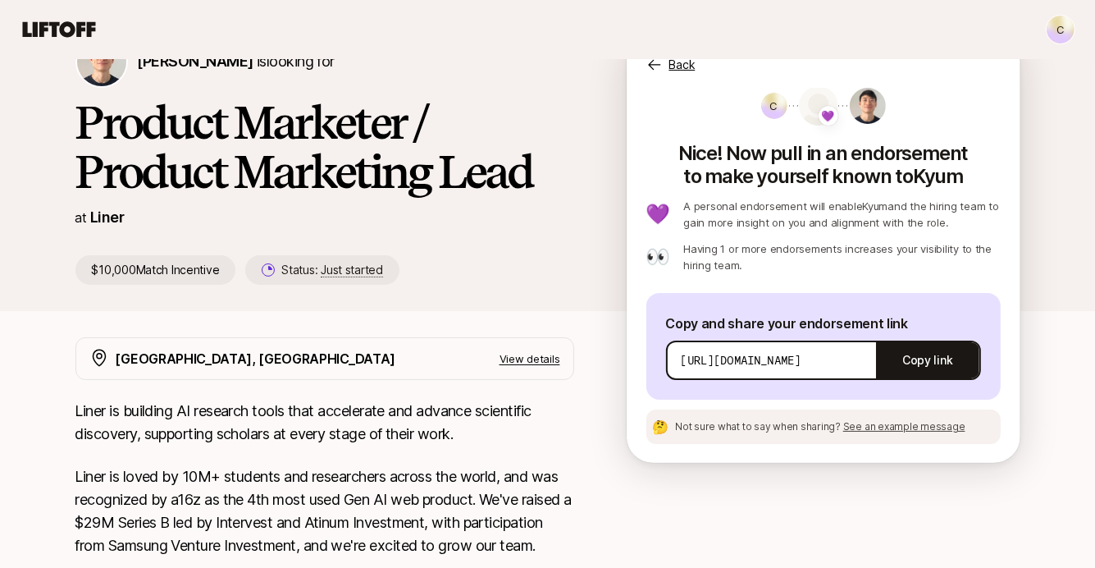
scroll to position [0, 0]
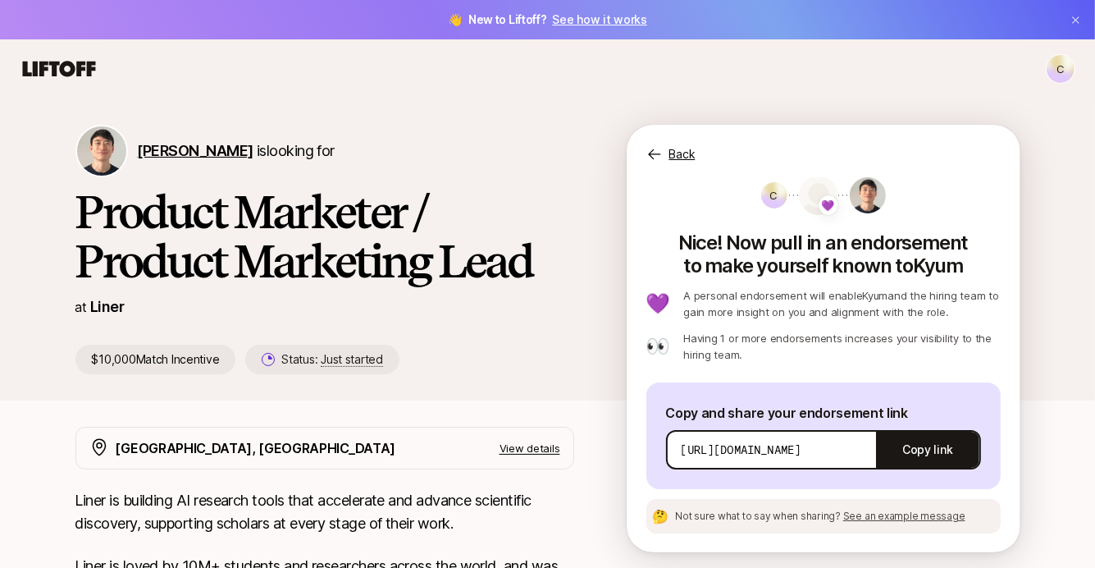
click at [166, 149] on span "[PERSON_NAME]" at bounding box center [196, 150] width 116 height 17
